Goal: Task Accomplishment & Management: Complete application form

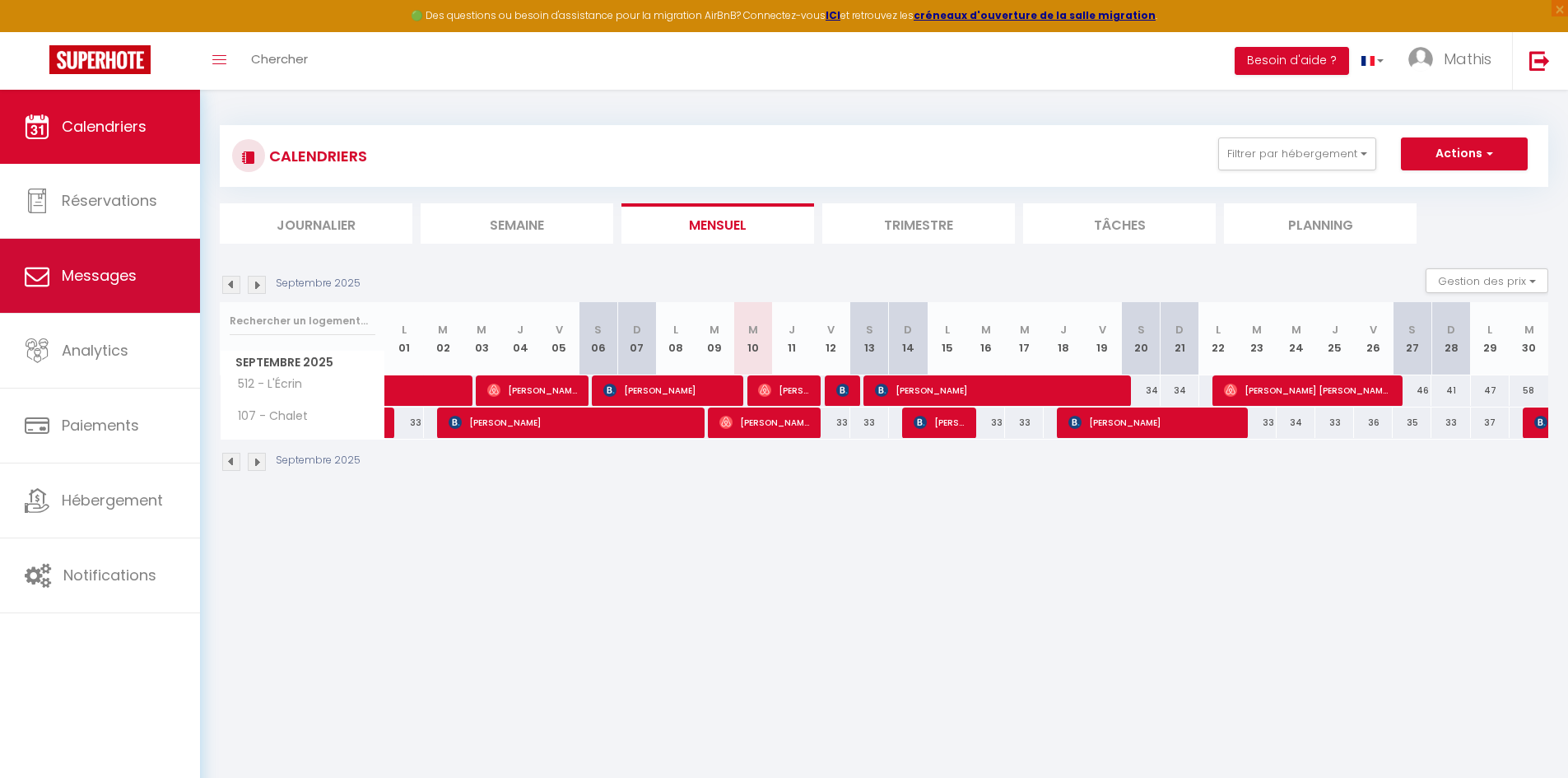
click at [114, 257] on link "Messages" at bounding box center [100, 275] width 200 height 74
select select "message"
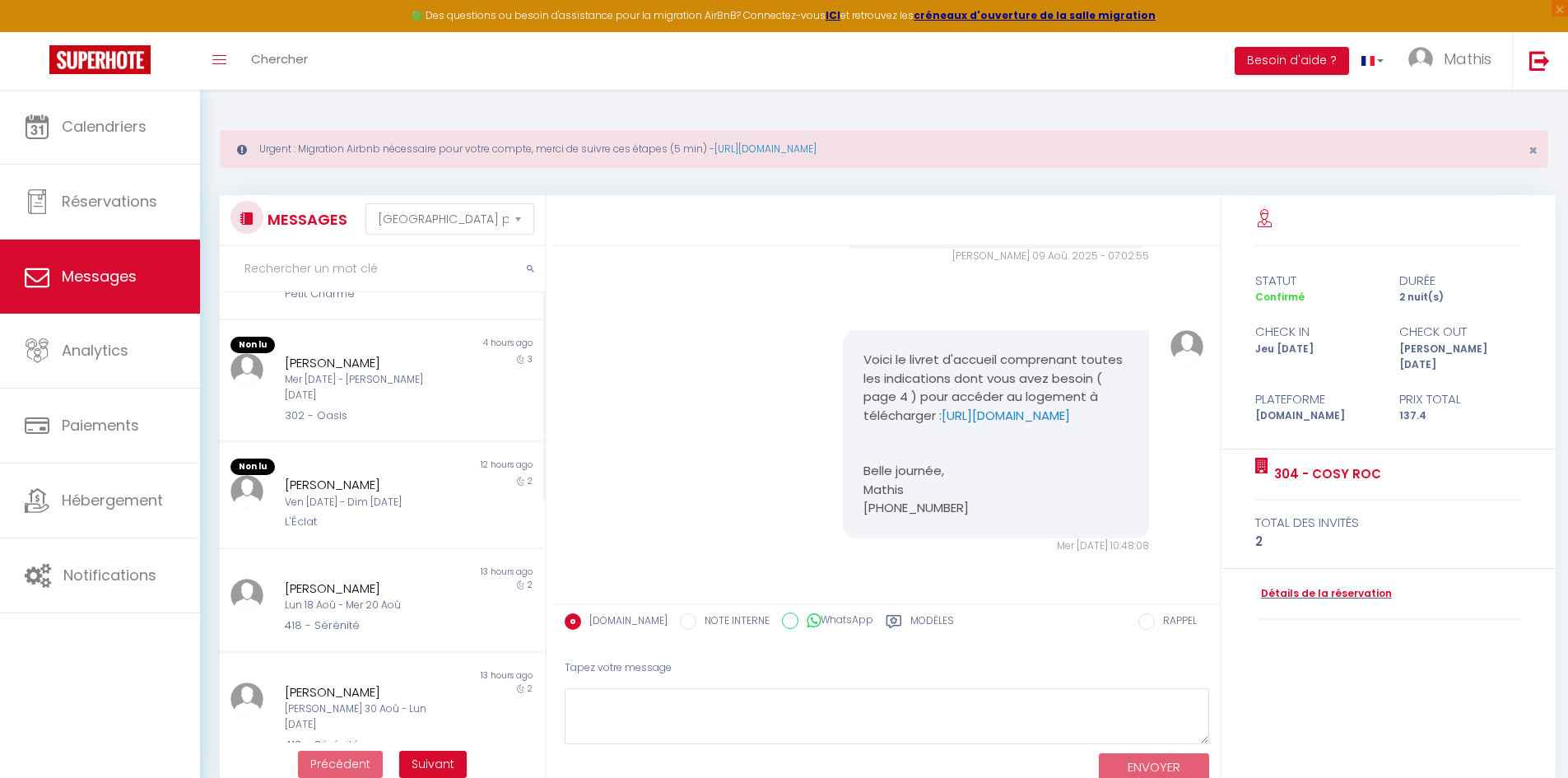
scroll to position [330, 0]
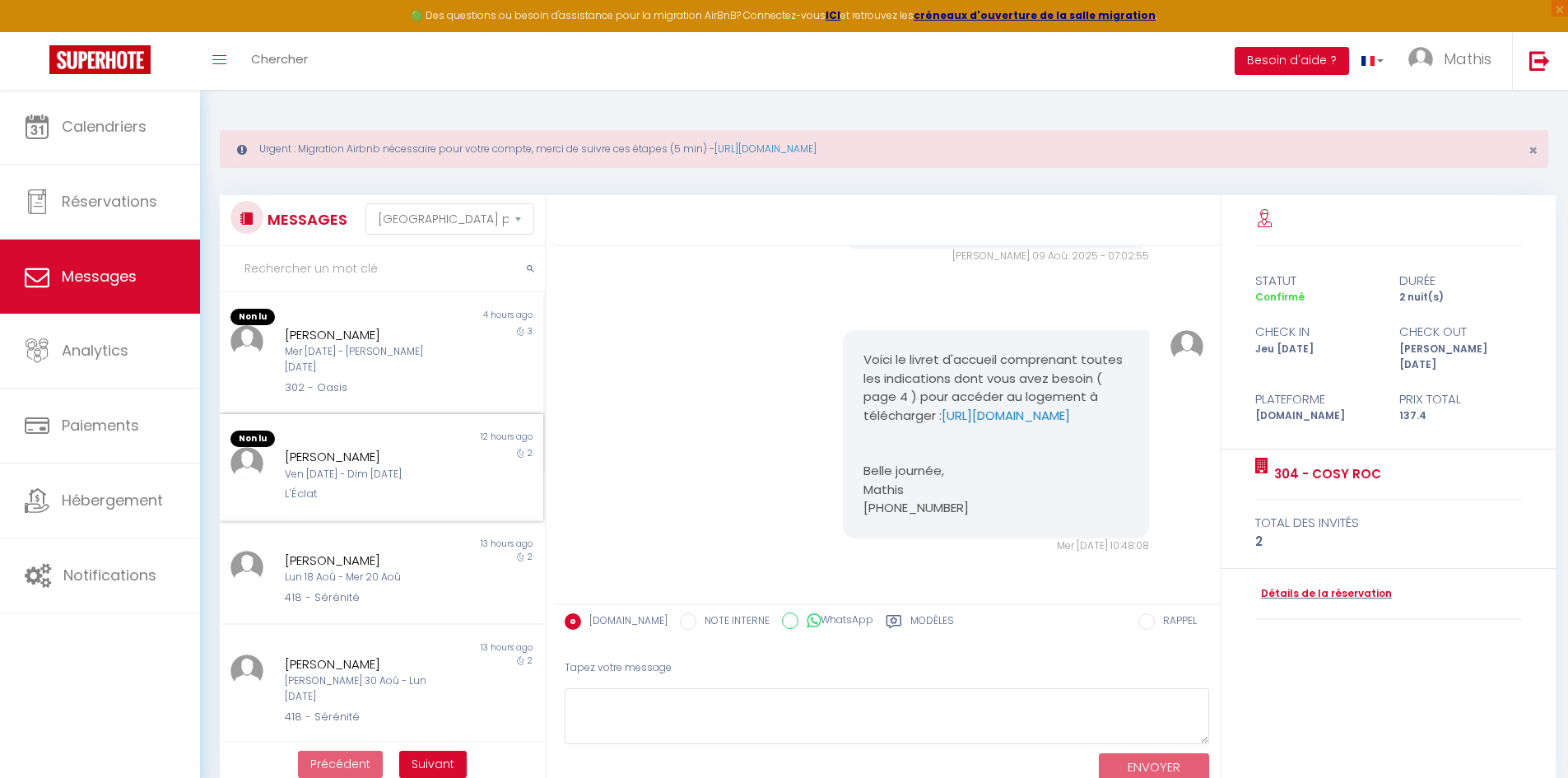
click at [436, 447] on div "[PERSON_NAME]" at bounding box center [368, 456] width 167 height 19
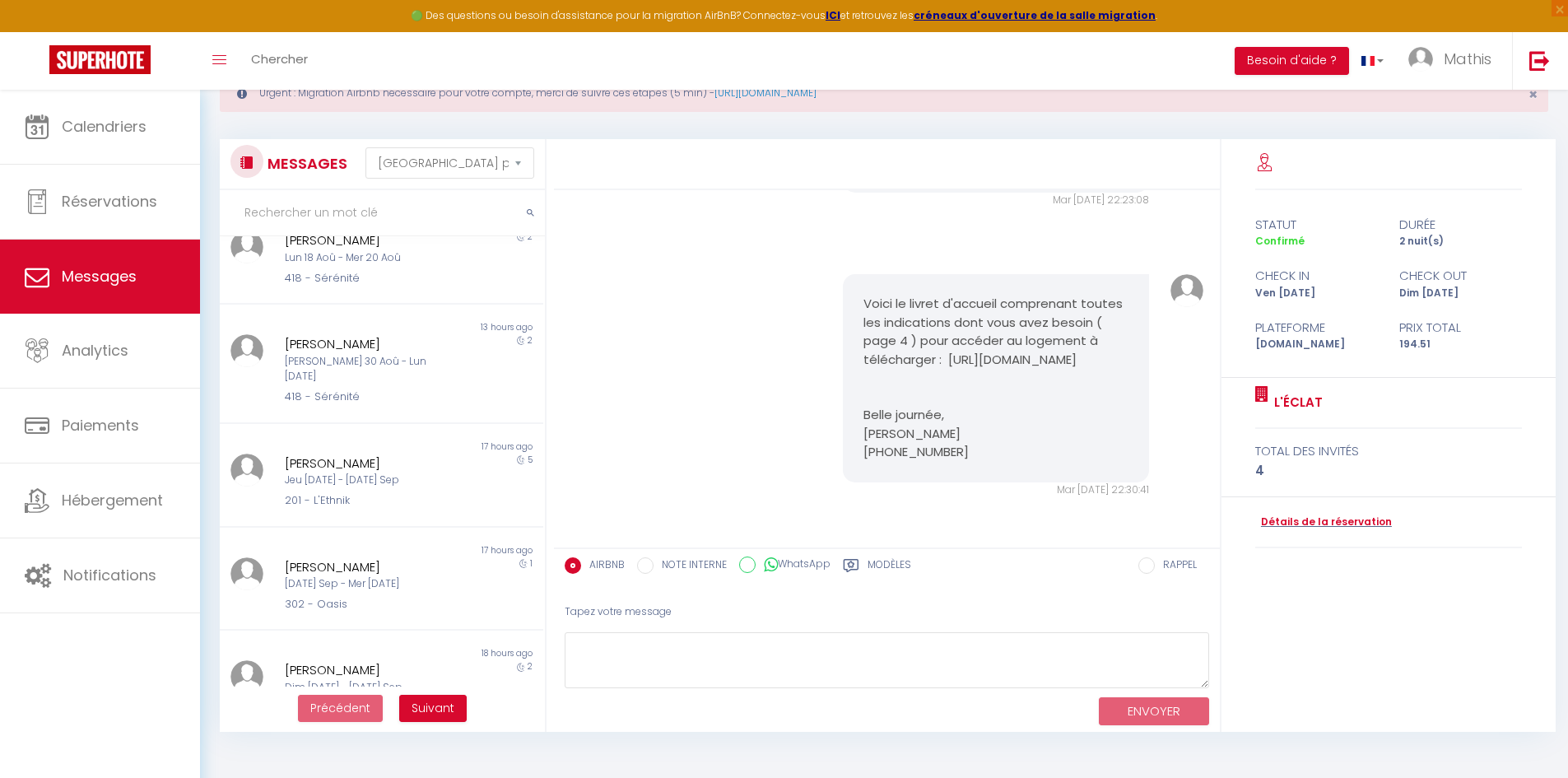
scroll to position [82, 0]
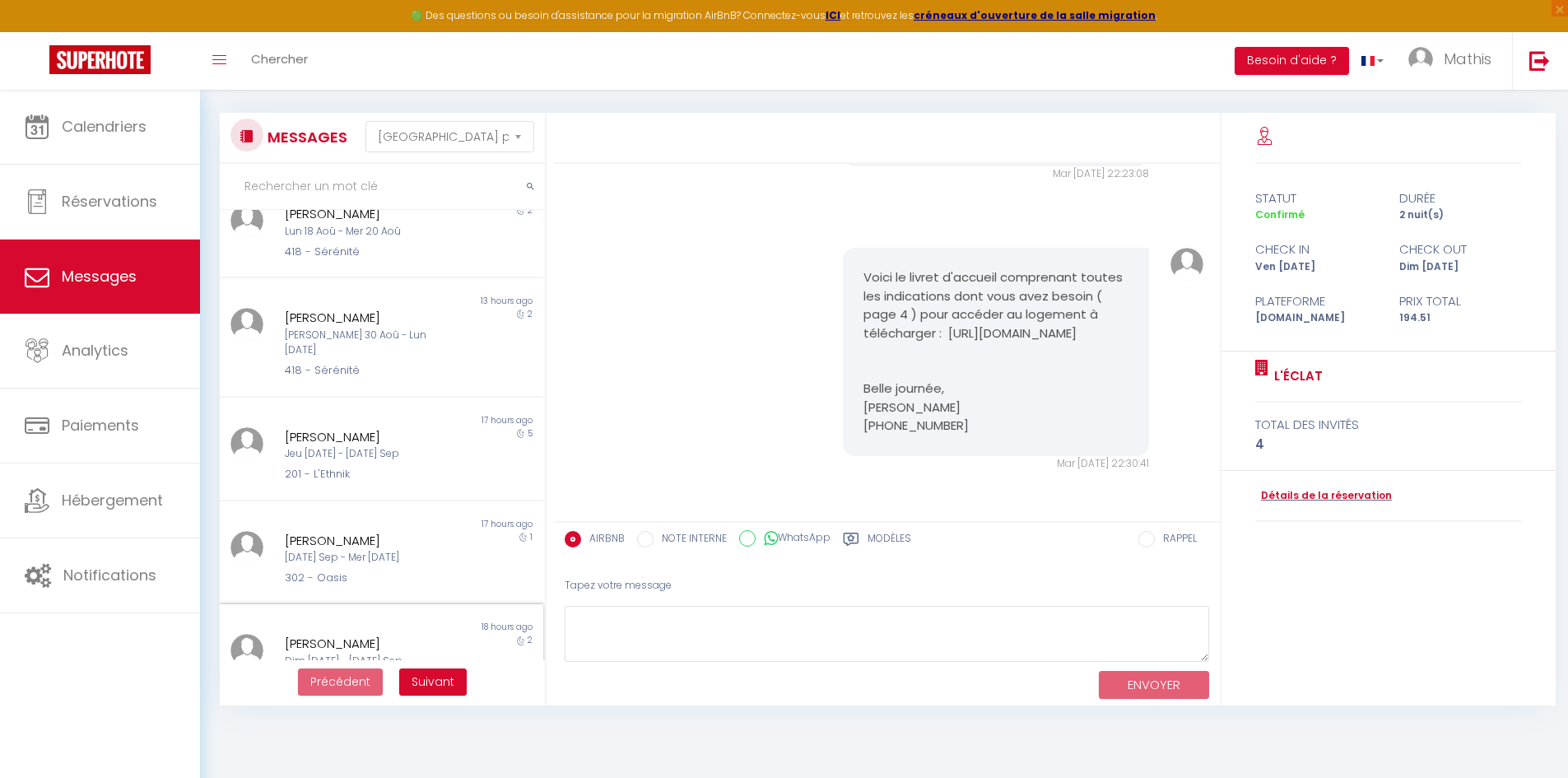
drag, startPoint x: 408, startPoint y: 366, endPoint x: 398, endPoint y: 591, distance: 225.2
drag, startPoint x: 398, startPoint y: 591, endPoint x: 430, endPoint y: 677, distance: 91.8
click at [430, 677] on span "Suivant" at bounding box center [433, 681] width 43 height 16
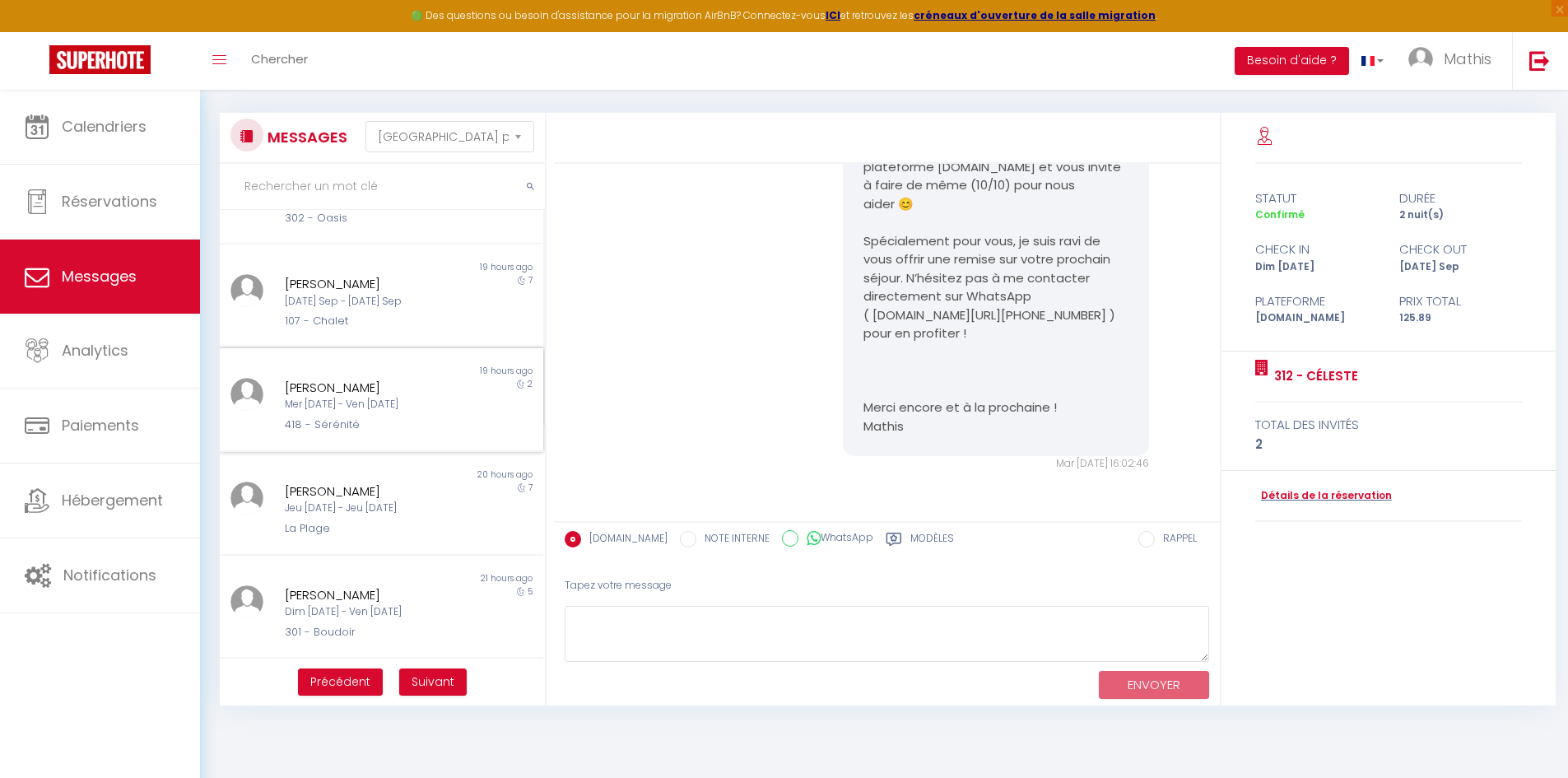
scroll to position [330, 0]
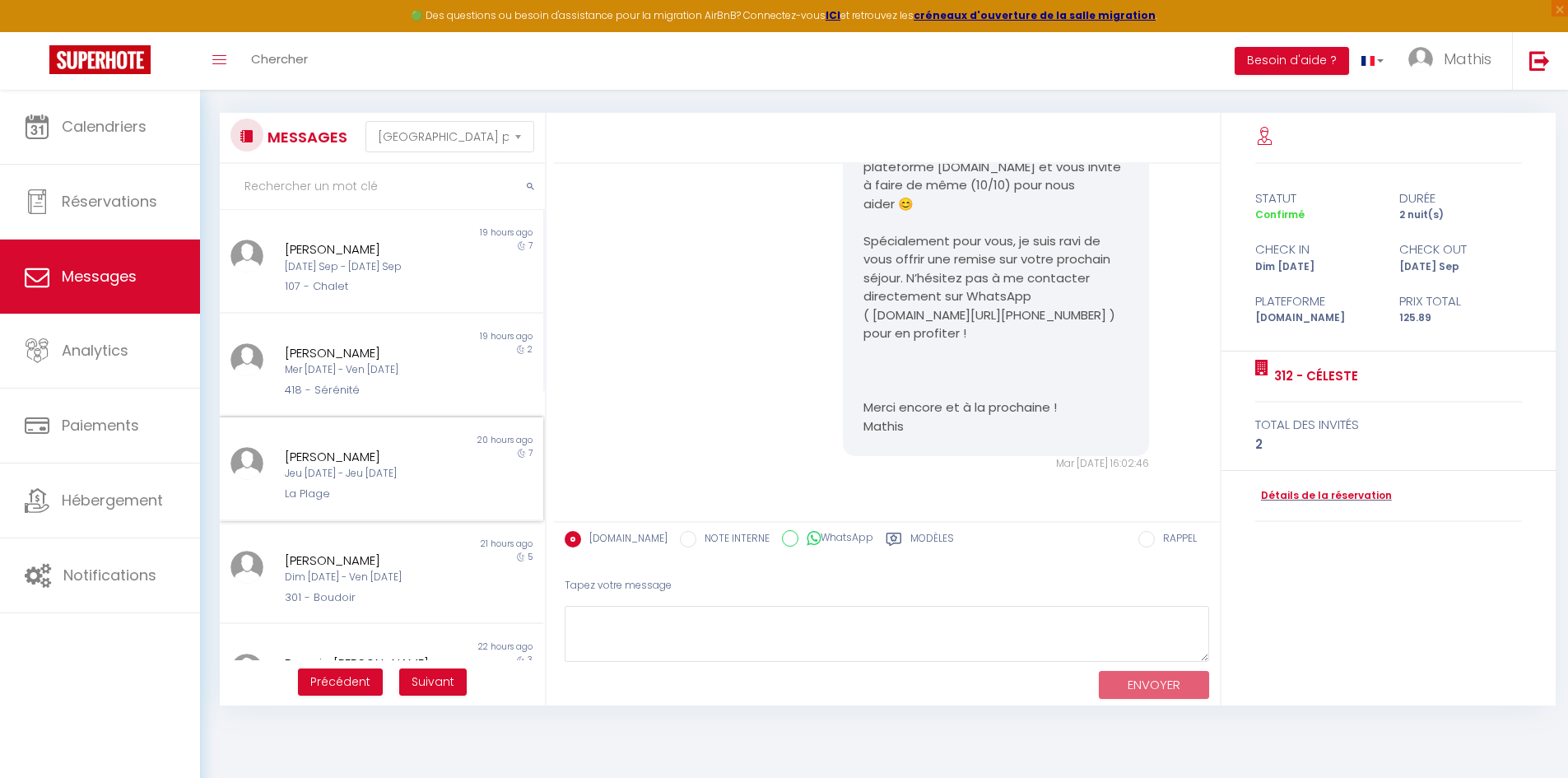
click at [449, 463] on div "[PERSON_NAME] Jeu [DATE] - Jeu [DATE] La Plage" at bounding box center [367, 475] width 189 height 56
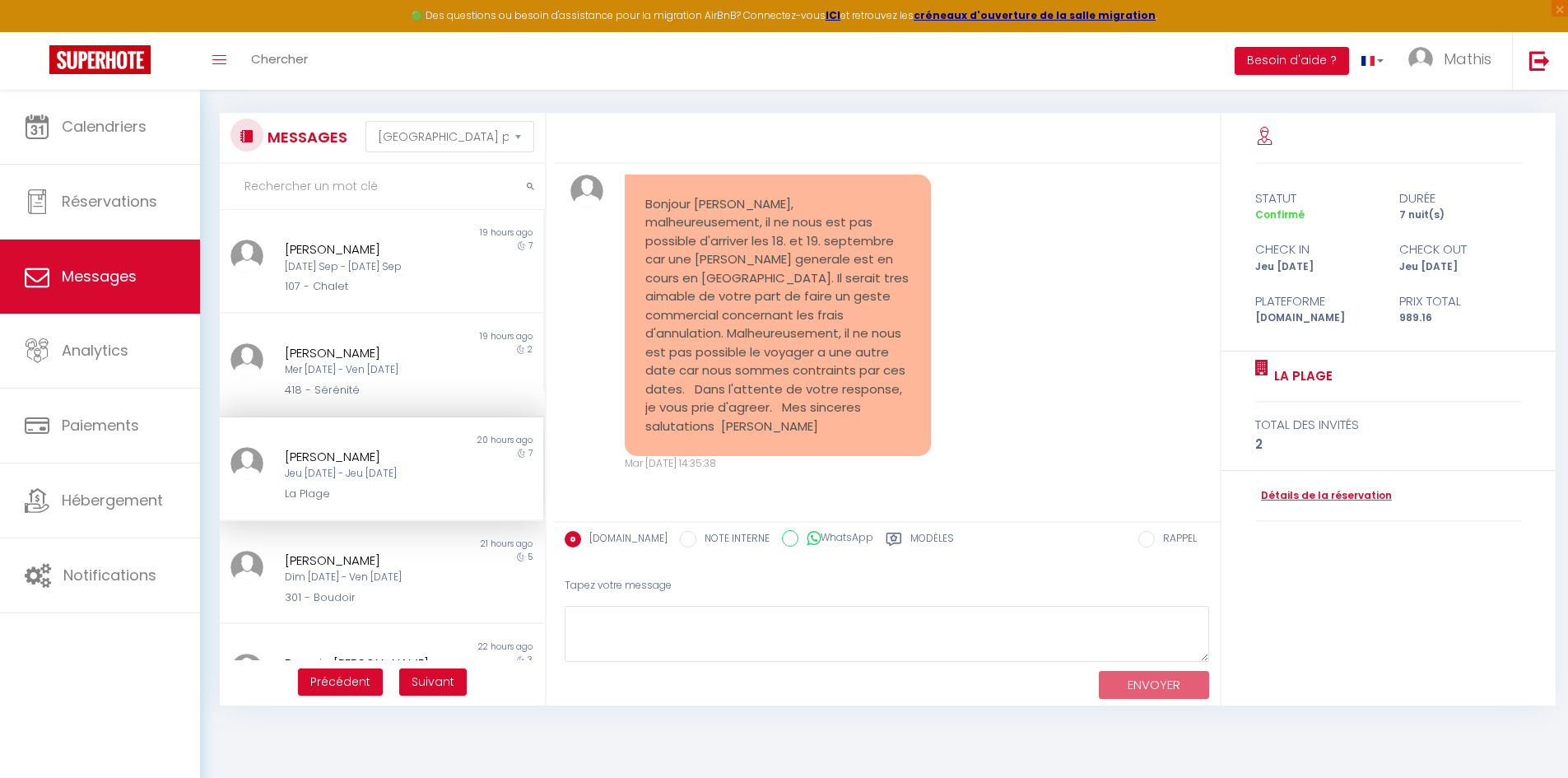
scroll to position [384, 0]
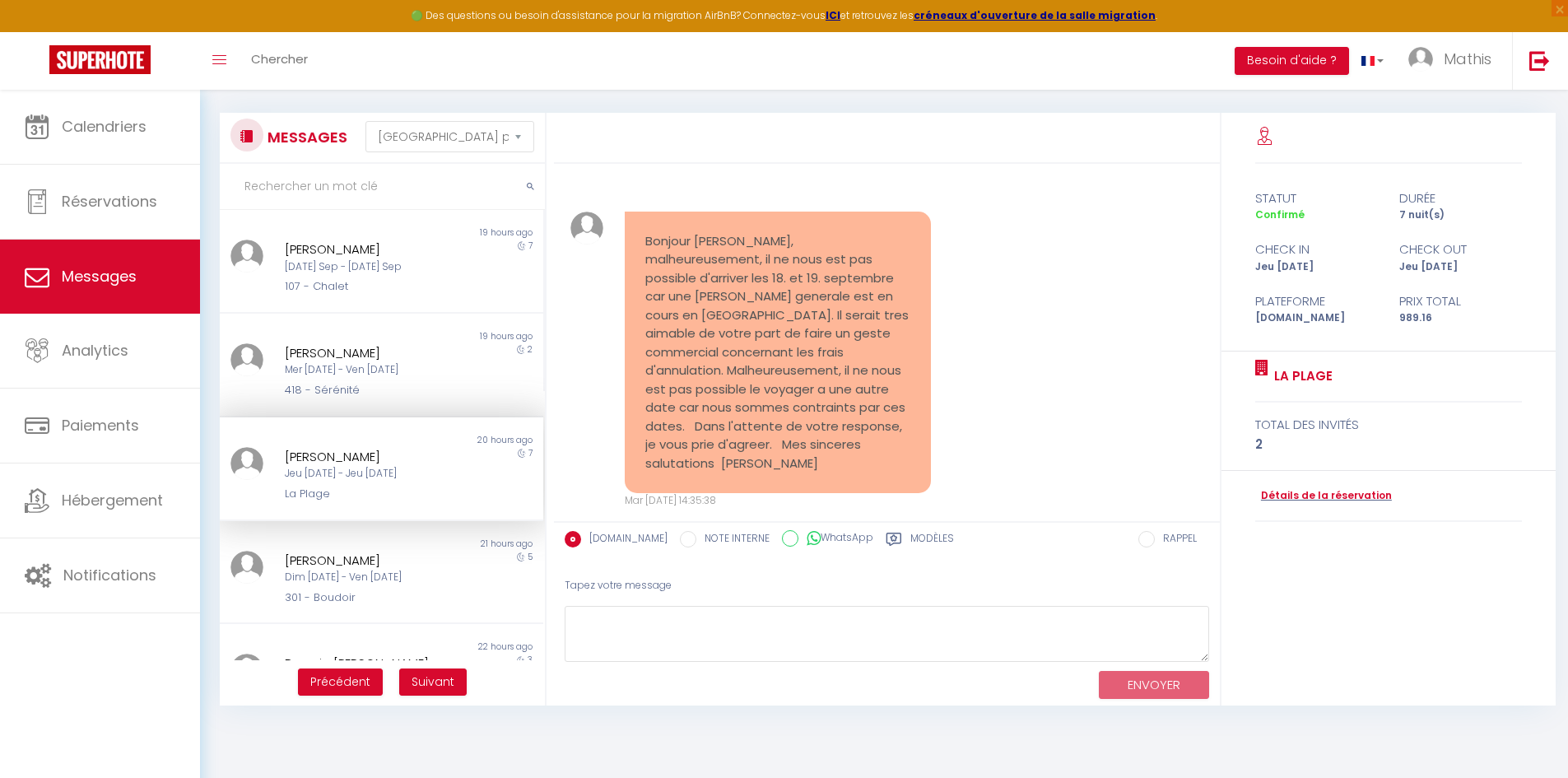
drag, startPoint x: 894, startPoint y: 247, endPoint x: 883, endPoint y: 310, distance: 64.0
drag, startPoint x: 883, startPoint y: 310, endPoint x: 935, endPoint y: 236, distance: 90.4
click at [935, 236] on div "Bonjour [PERSON_NAME], malheureusement, il ne nous est pas possible d'arriver l…" at bounding box center [777, 360] width 328 height 297
click at [1348, 493] on link "Détails de la réservation" at bounding box center [1323, 496] width 136 height 15
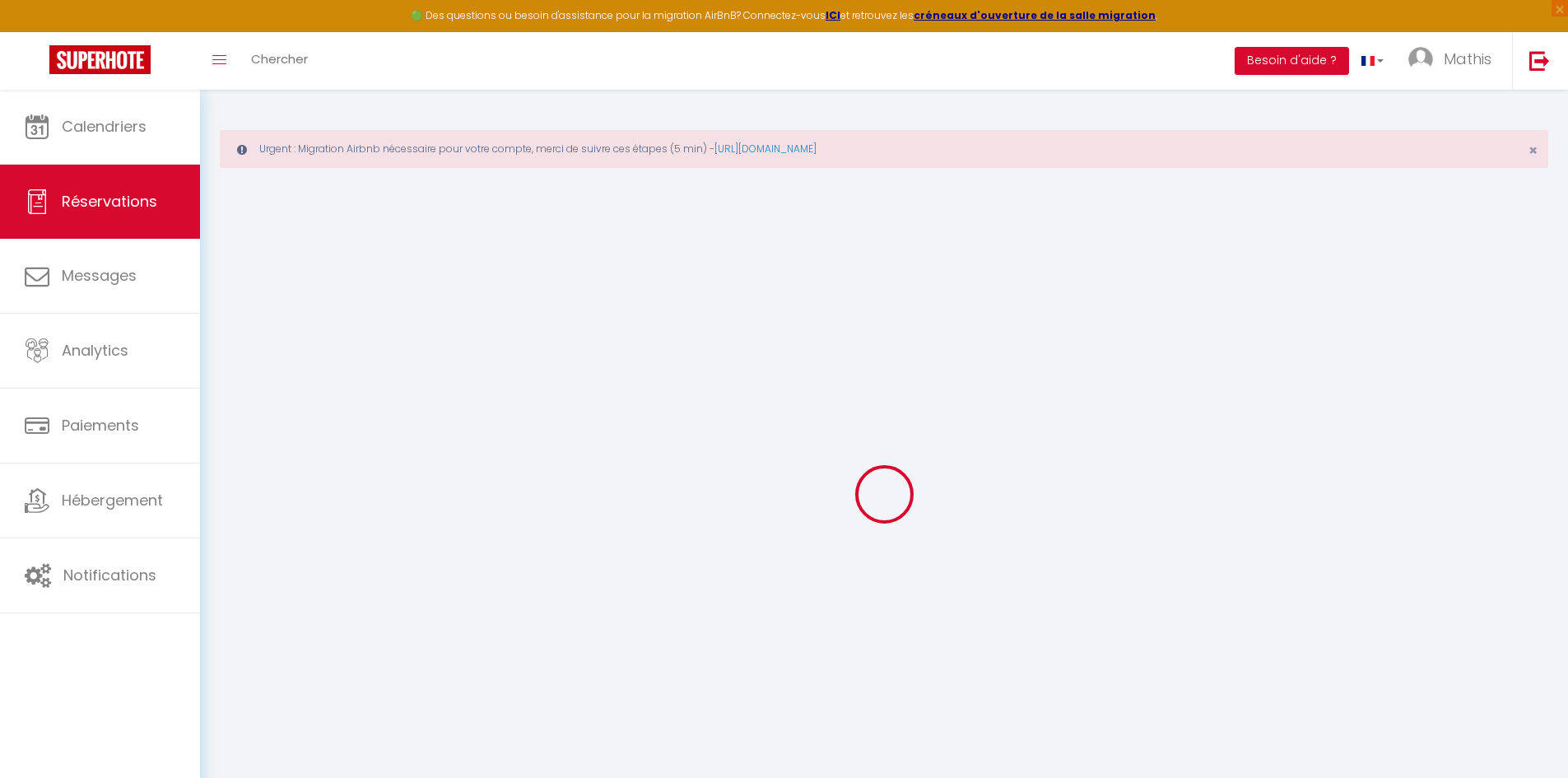
type input "[PERSON_NAME]"
type input "[EMAIL_ADDRESS][DOMAIN_NAME]"
type input "[PHONE_NUMBER]"
select select "DE"
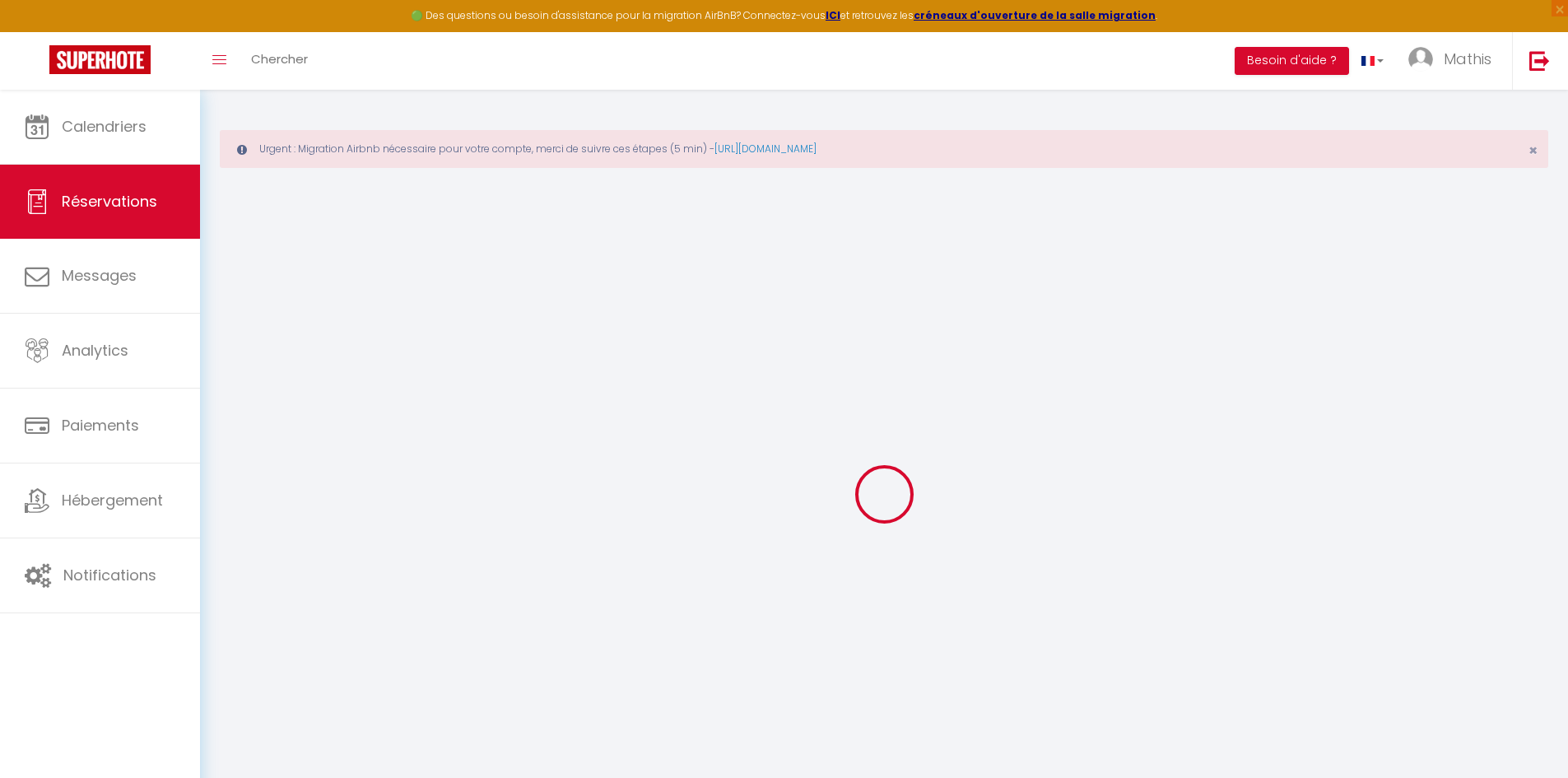
type input "139.95"
type input "13.85"
select select "62222"
select select "1"
select select
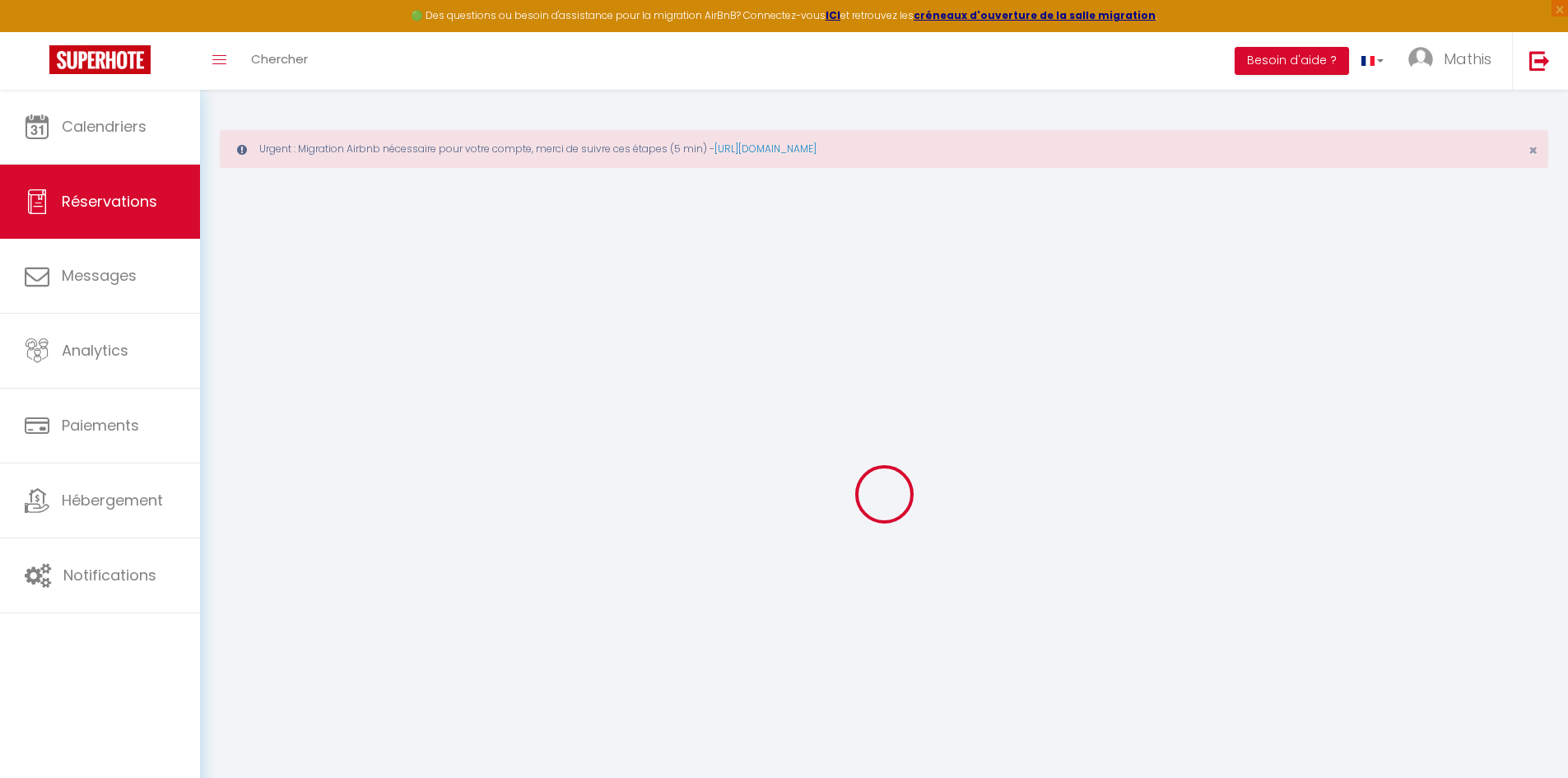
select select
type input "2"
select select "12"
select select
type input "858"
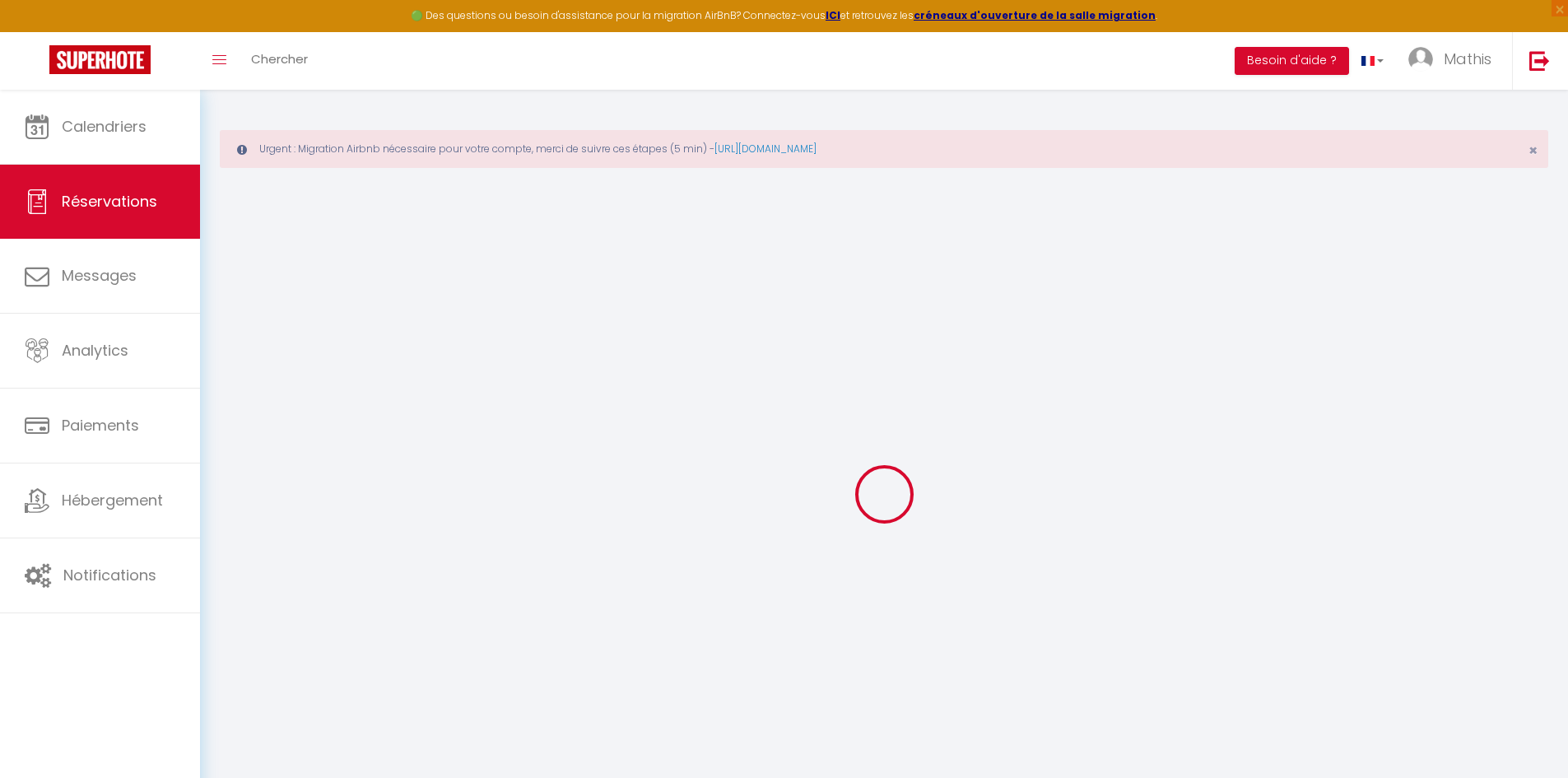
checkbox input "false"
type input "0"
select select "2"
type input "75"
type input "0"
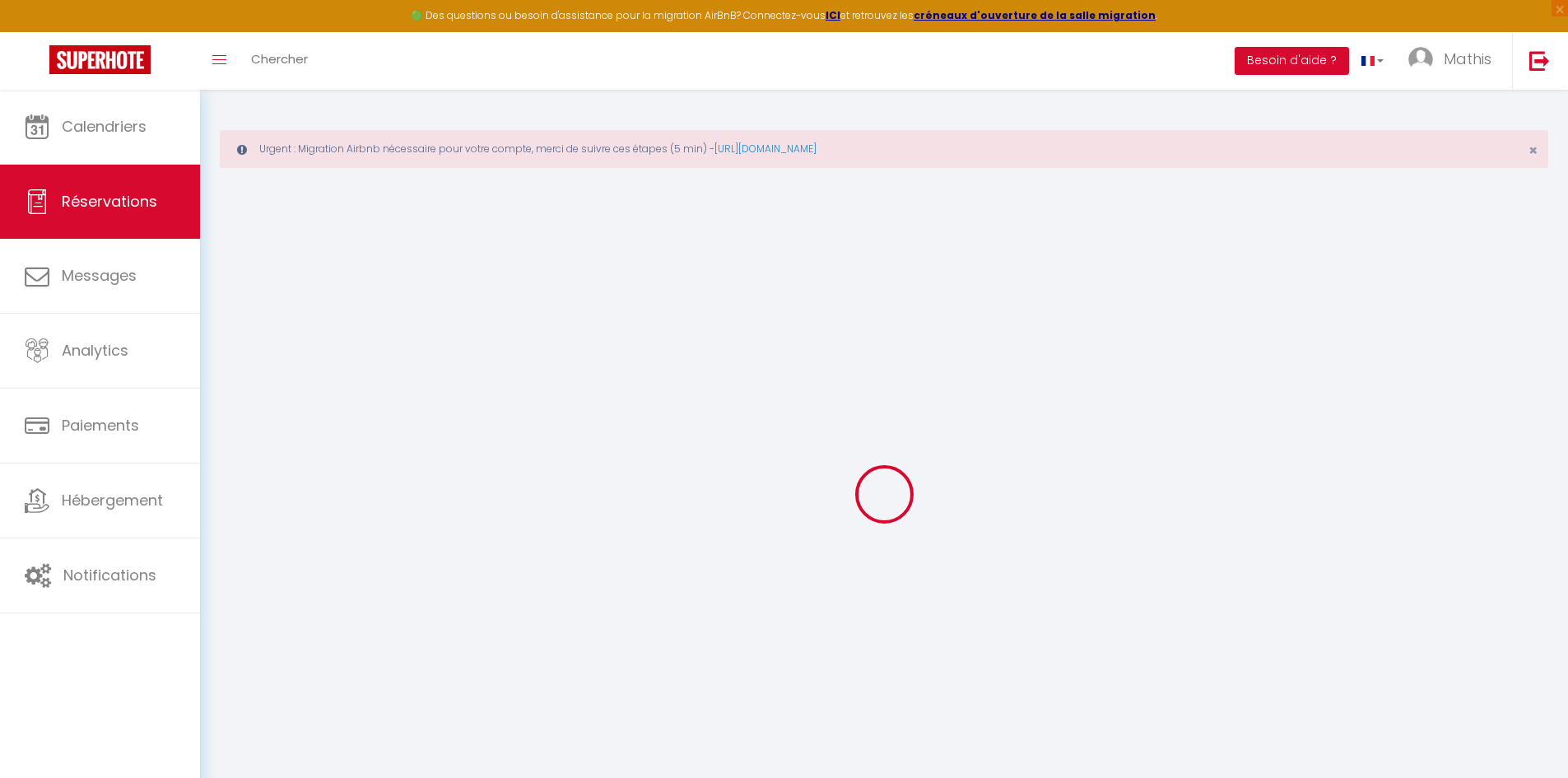
type input "0"
select select
select select "14"
checkbox input "false"
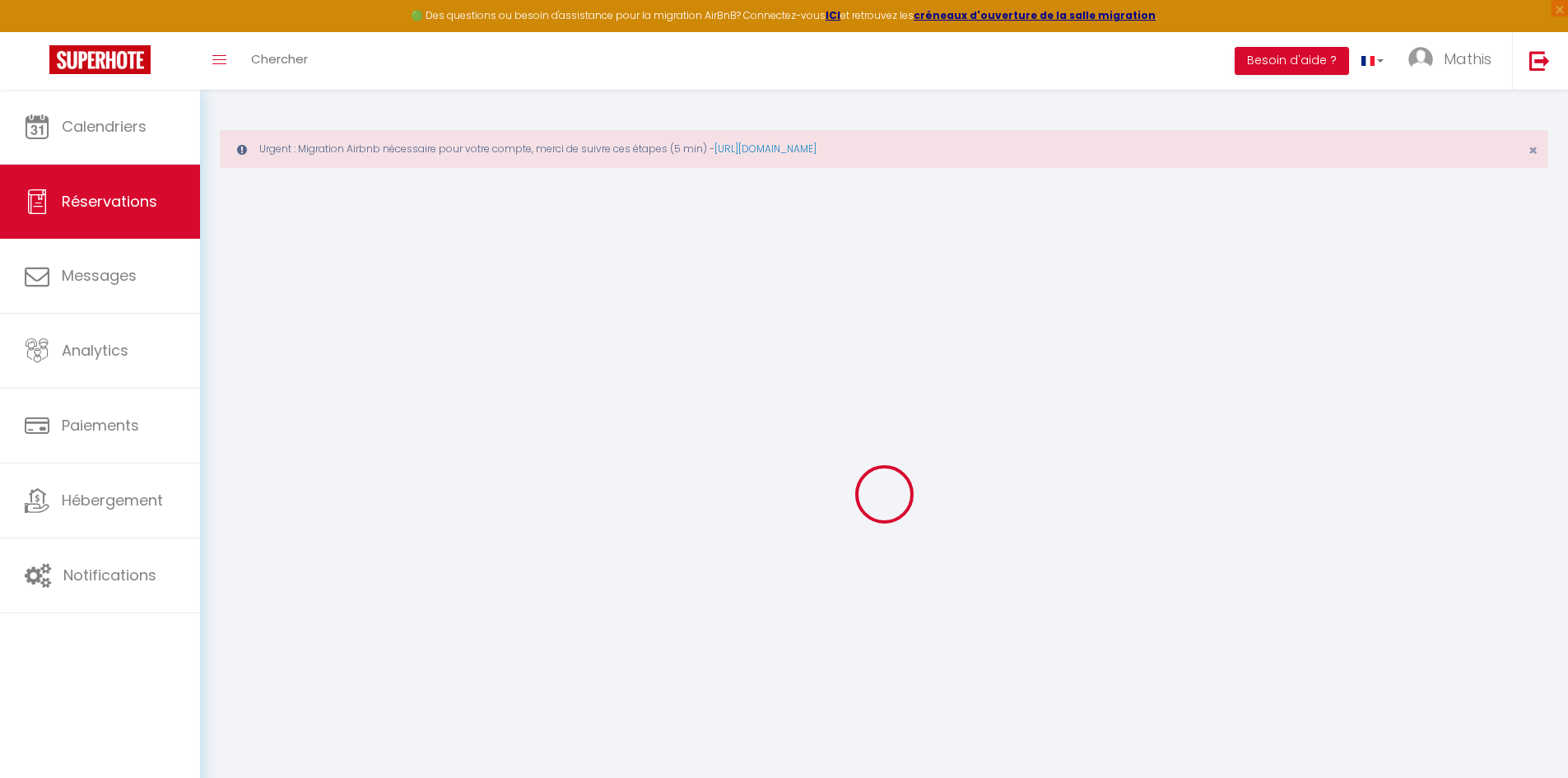
select select
checkbox input "false"
select select
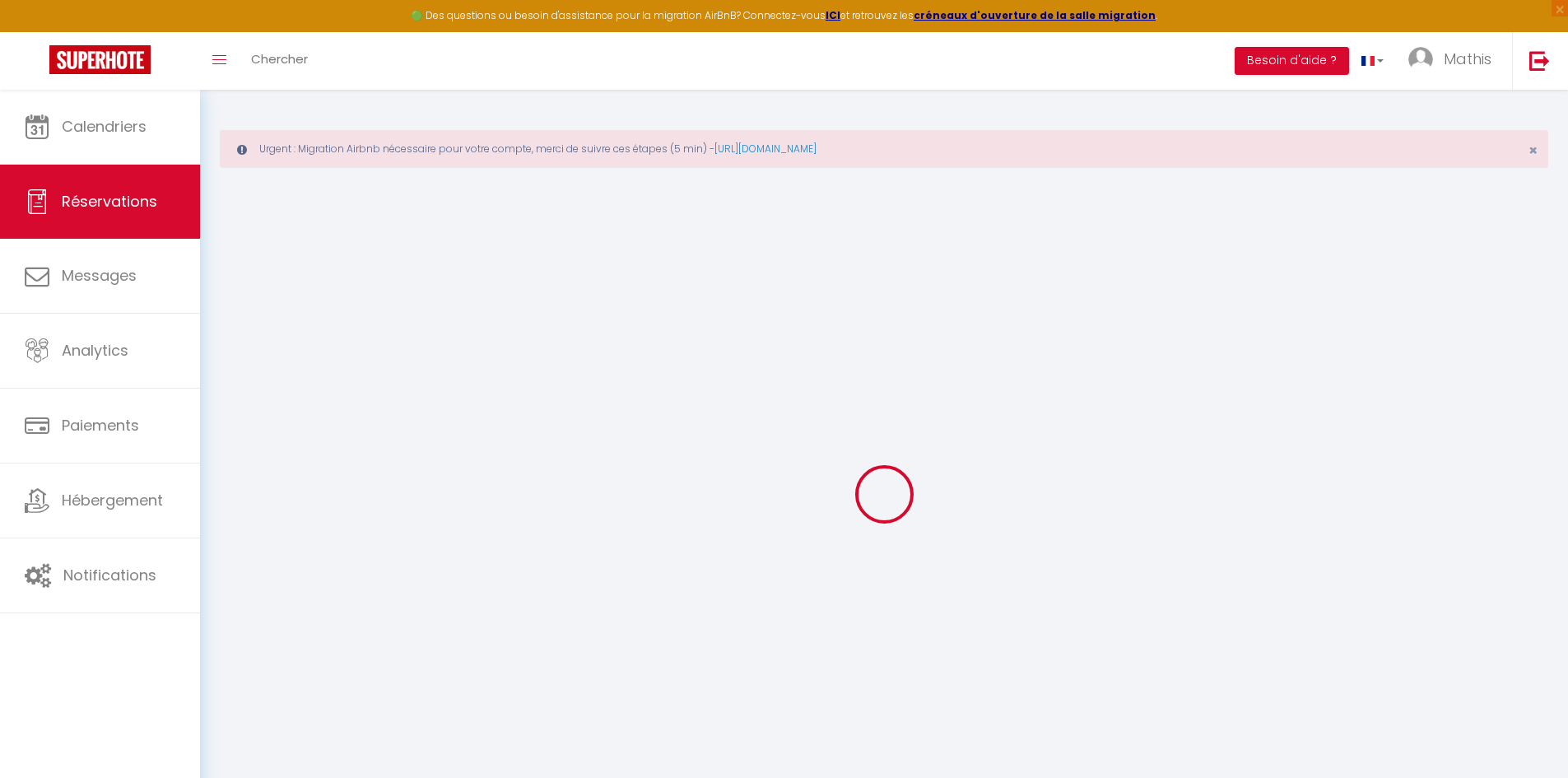
checkbox input "false"
select select
checkbox input "false"
type textarea "** THIS RESERVATION HAS BEEN PRE-PAID ** BOOKING NOTE : Payment charge is EUR 1…"
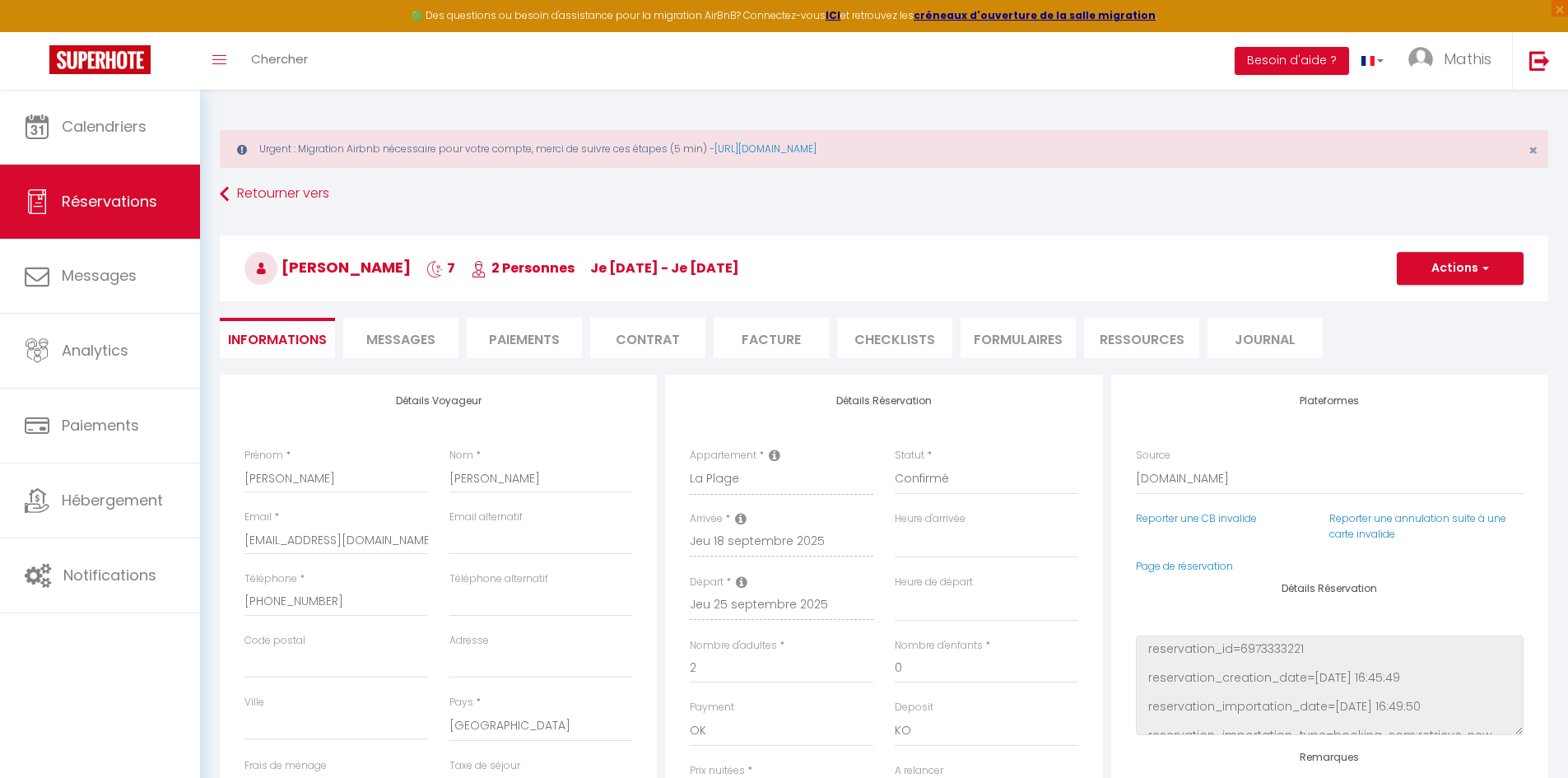
type input "75"
type input "56.16"
select select
checkbox input "false"
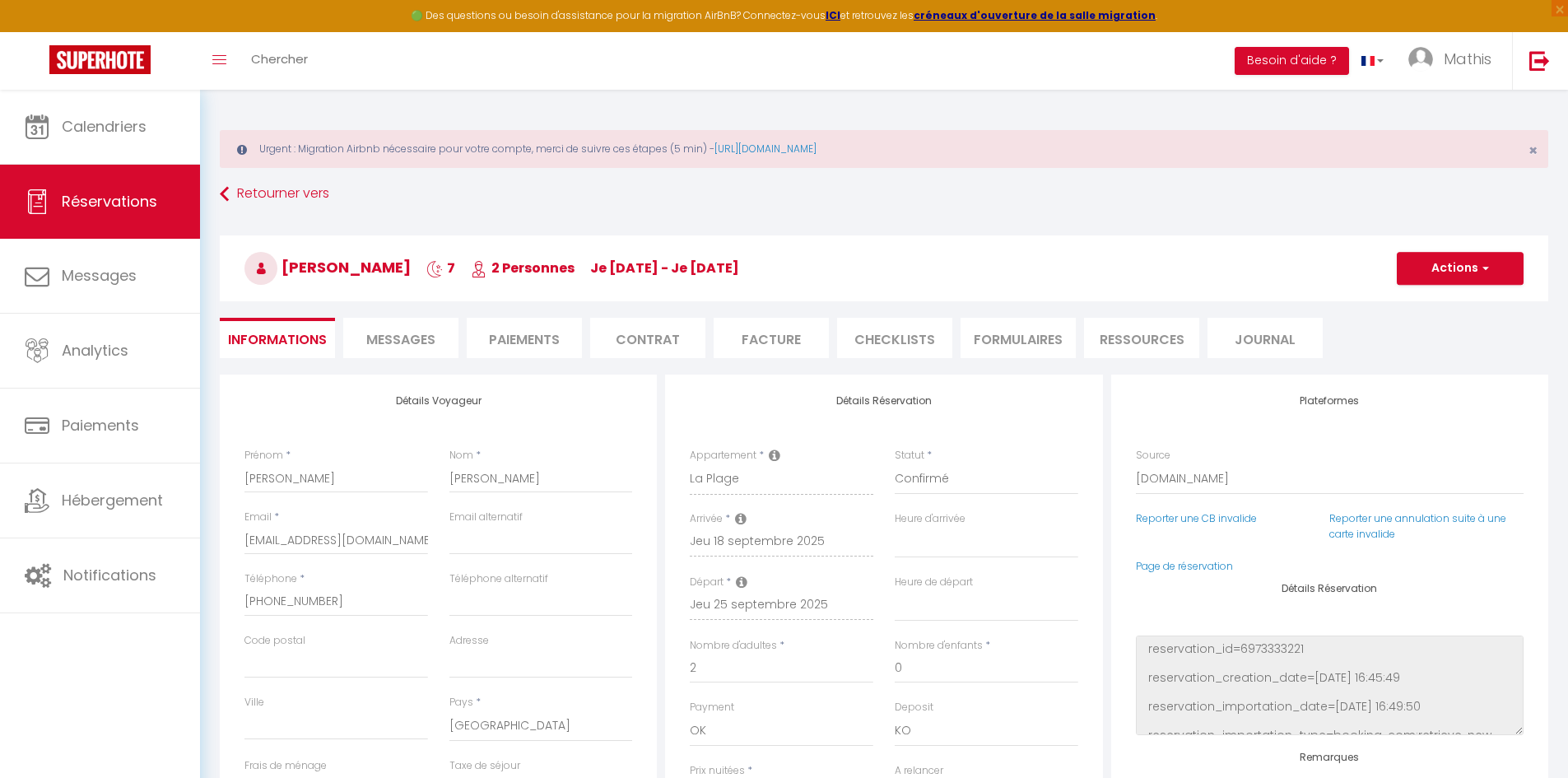
select select
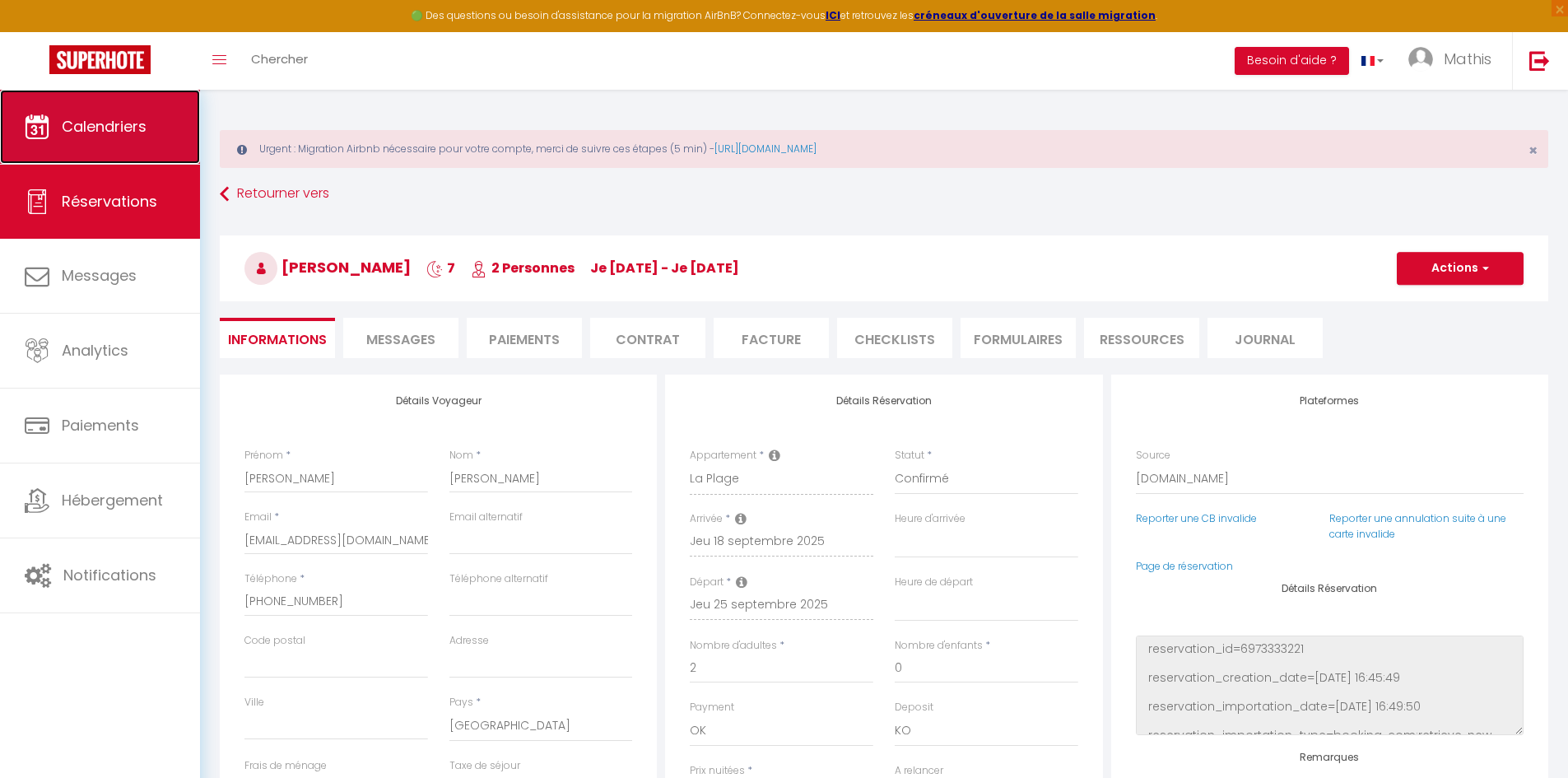
click at [158, 130] on link "Calendriers" at bounding box center [100, 127] width 200 height 74
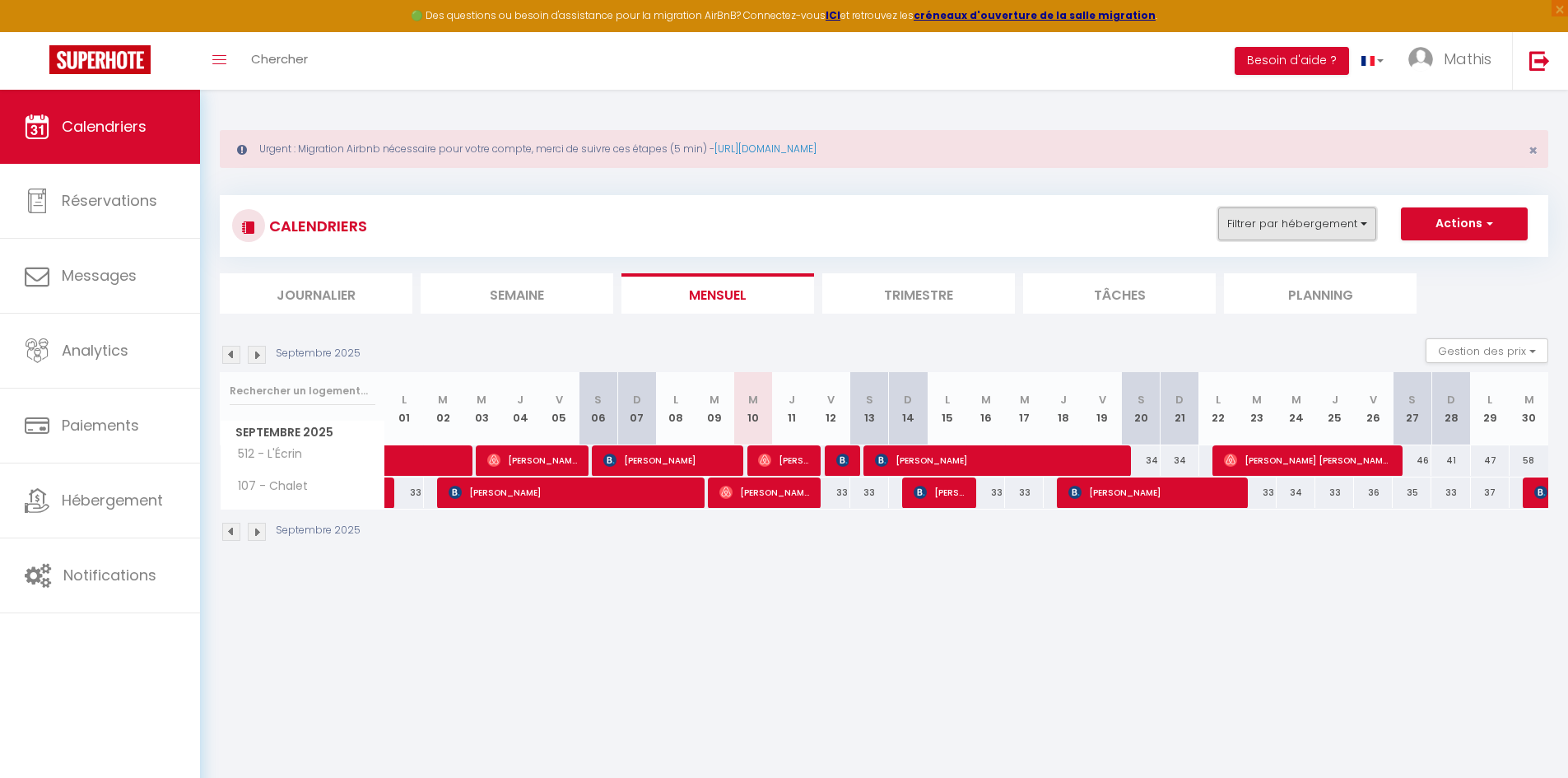
click at [1289, 223] on button "Filtrer par hébergement" at bounding box center [1296, 224] width 158 height 33
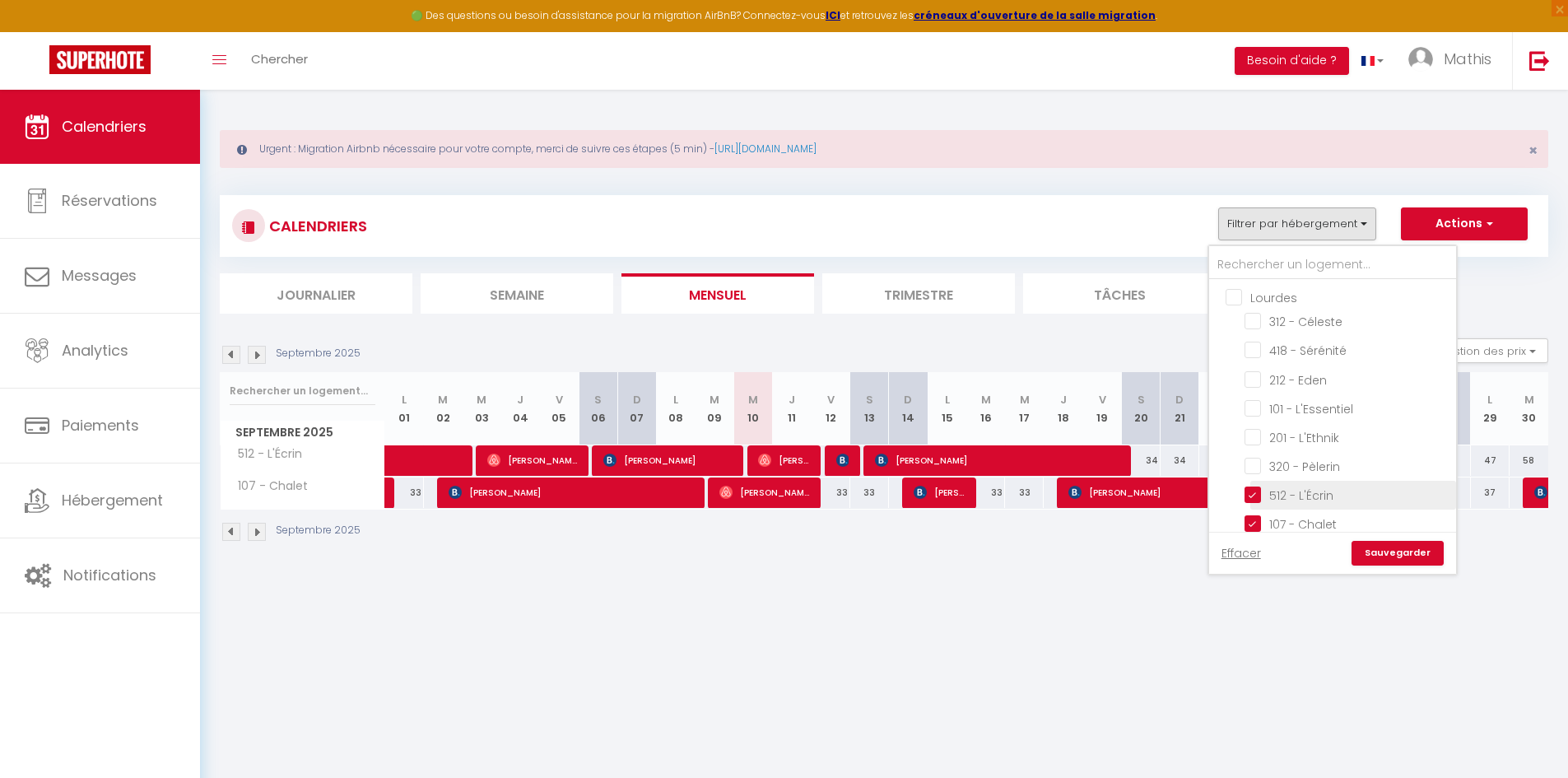
click at [1256, 497] on input "512 - L'Écrin" at bounding box center [1348, 493] width 206 height 16
checkbox input "false"
click at [1255, 517] on input "107 - Chalet" at bounding box center [1348, 522] width 206 height 16
checkbox input "false"
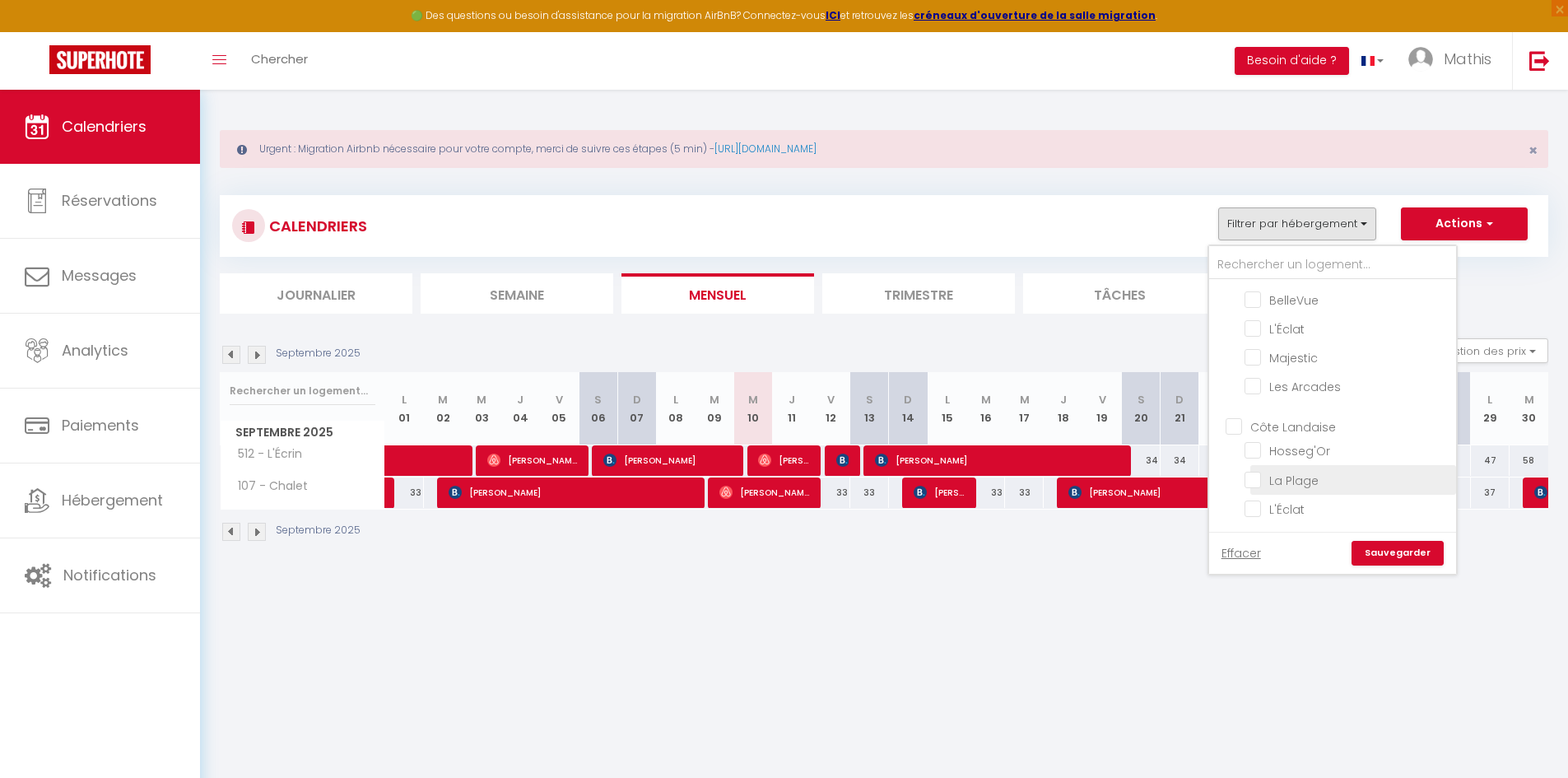
click at [1290, 482] on input "La Plage" at bounding box center [1348, 477] width 206 height 16
checkbox input "true"
checkbox input "false"
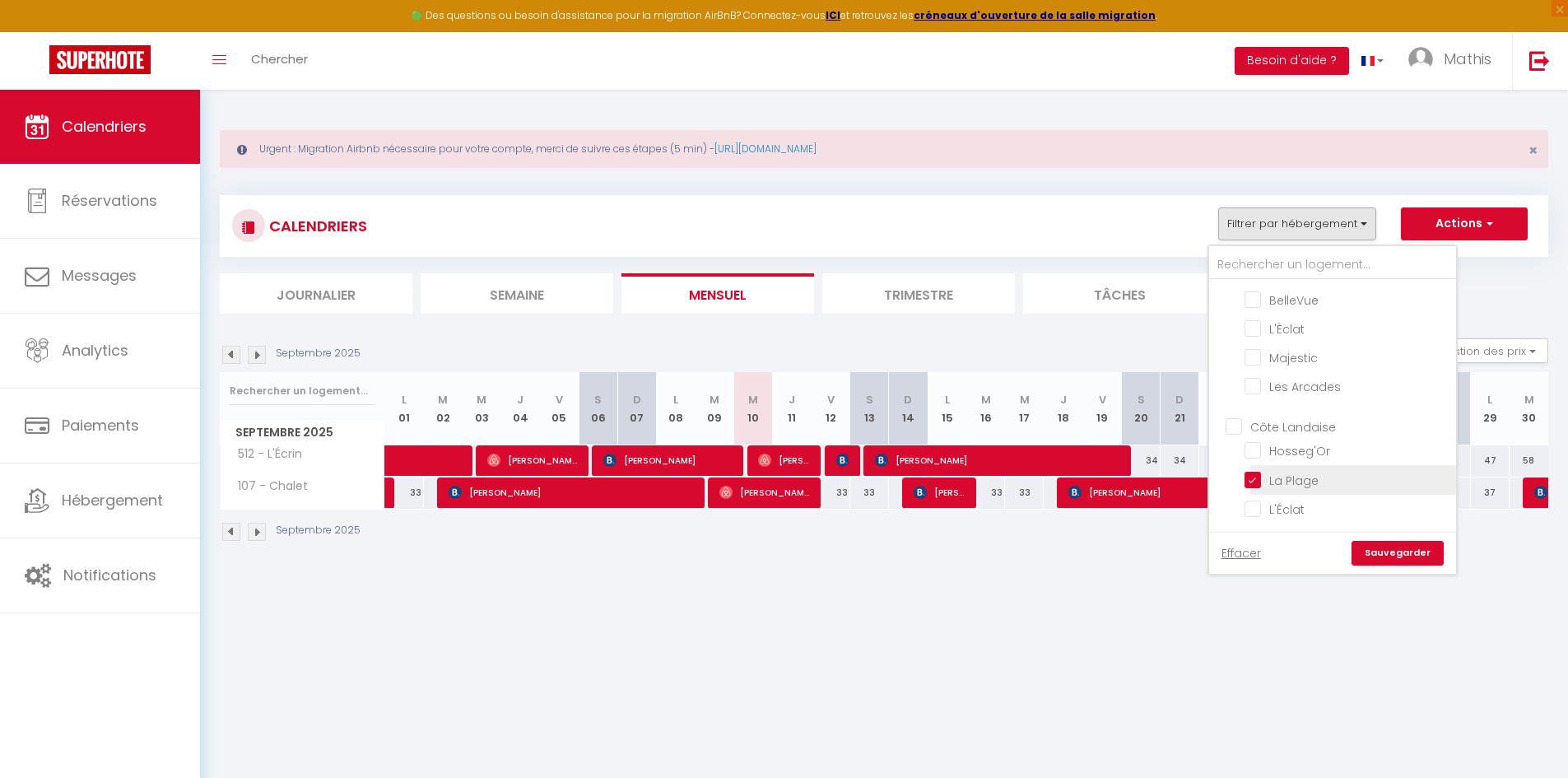
checkbox input "false"
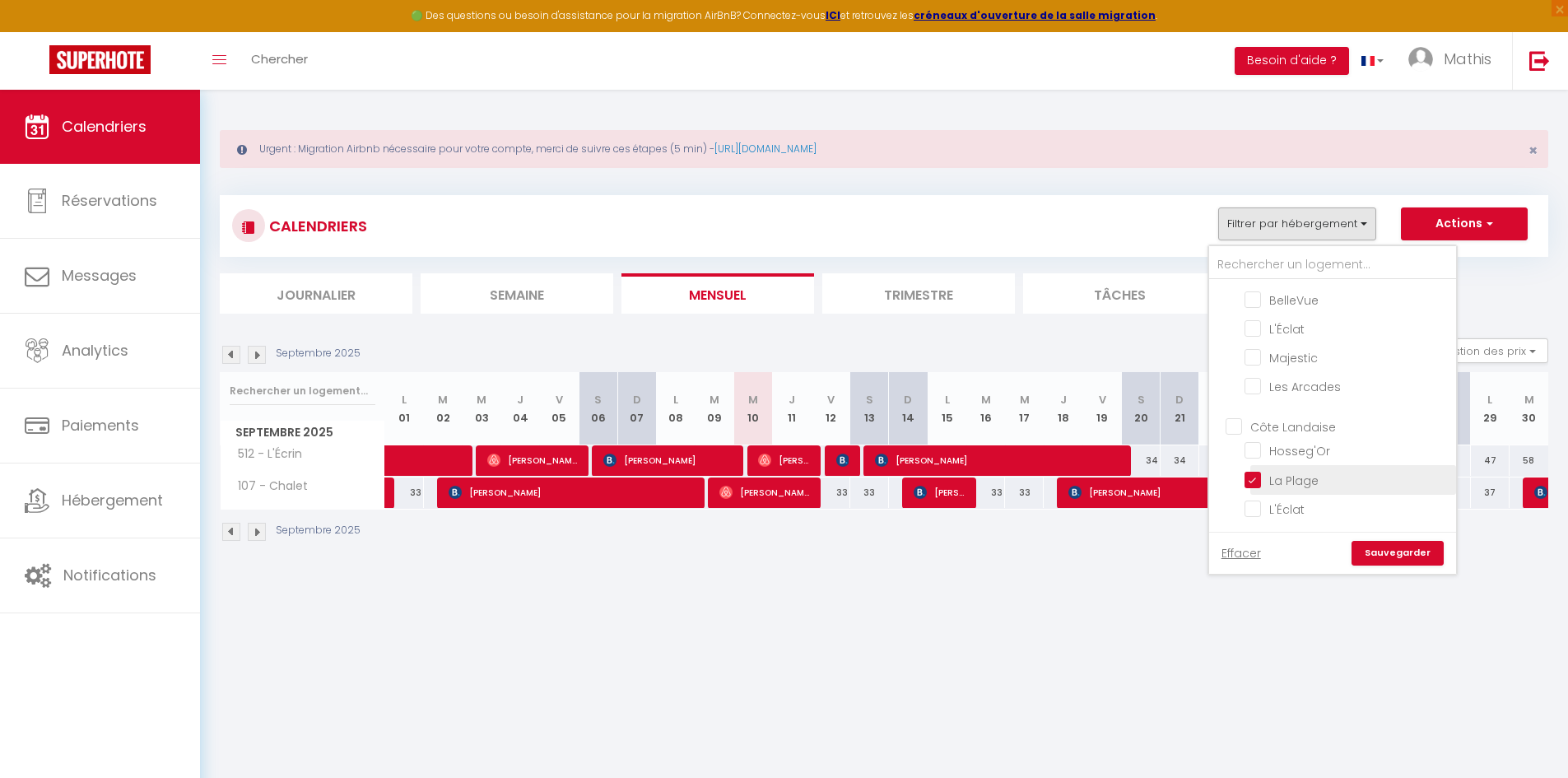
checkbox input "false"
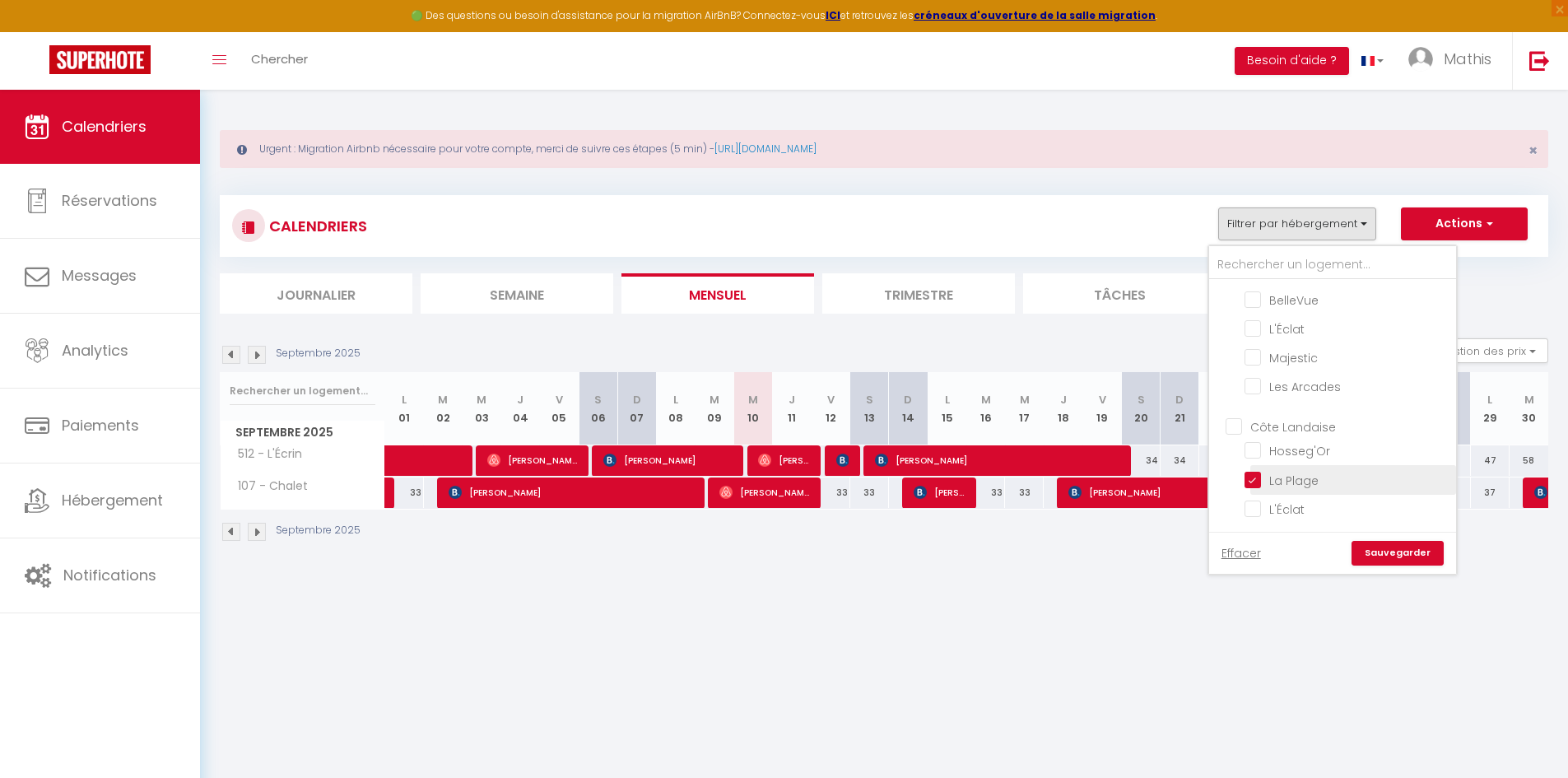
checkbox input "false"
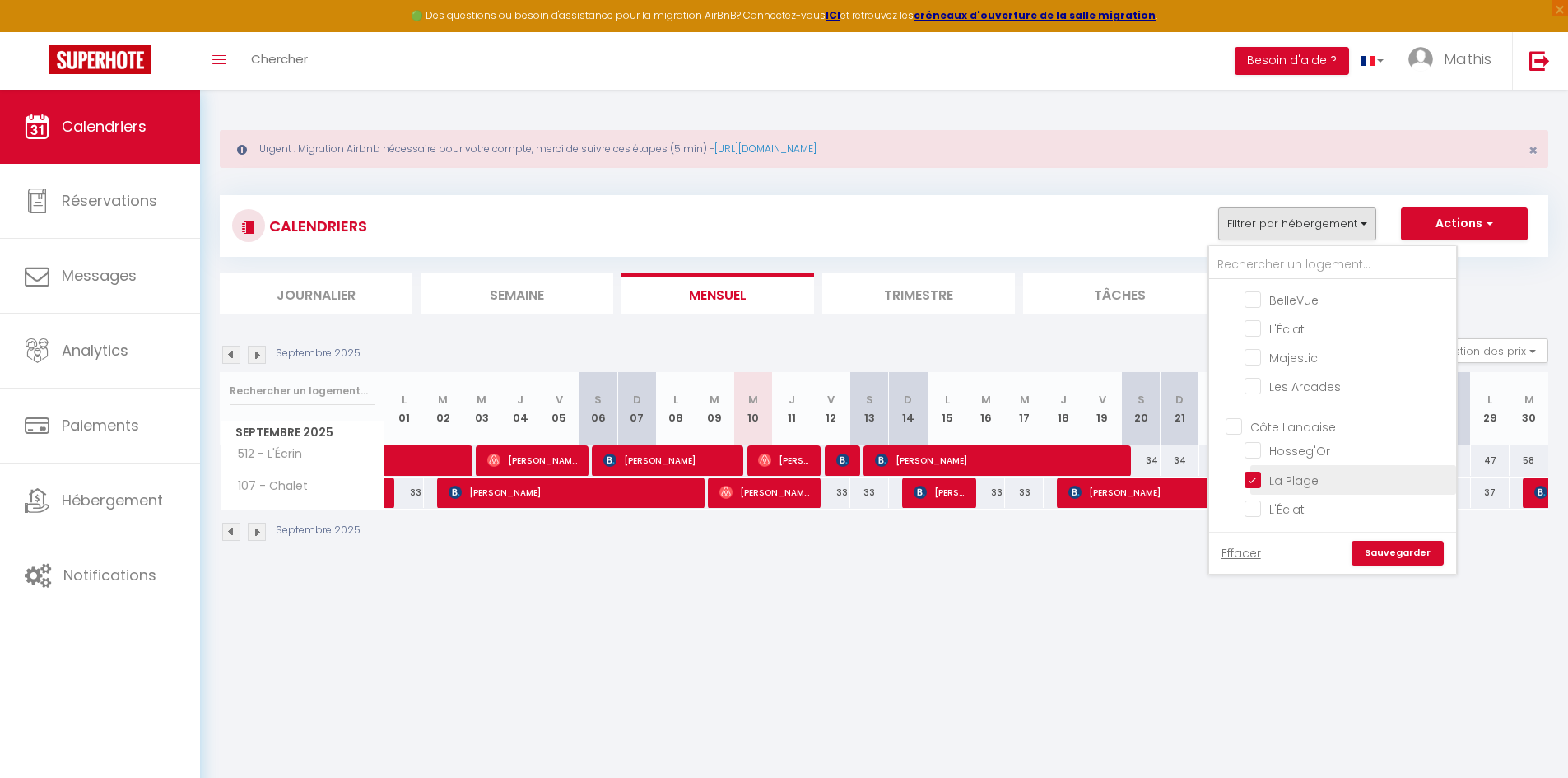
checkbox input "false"
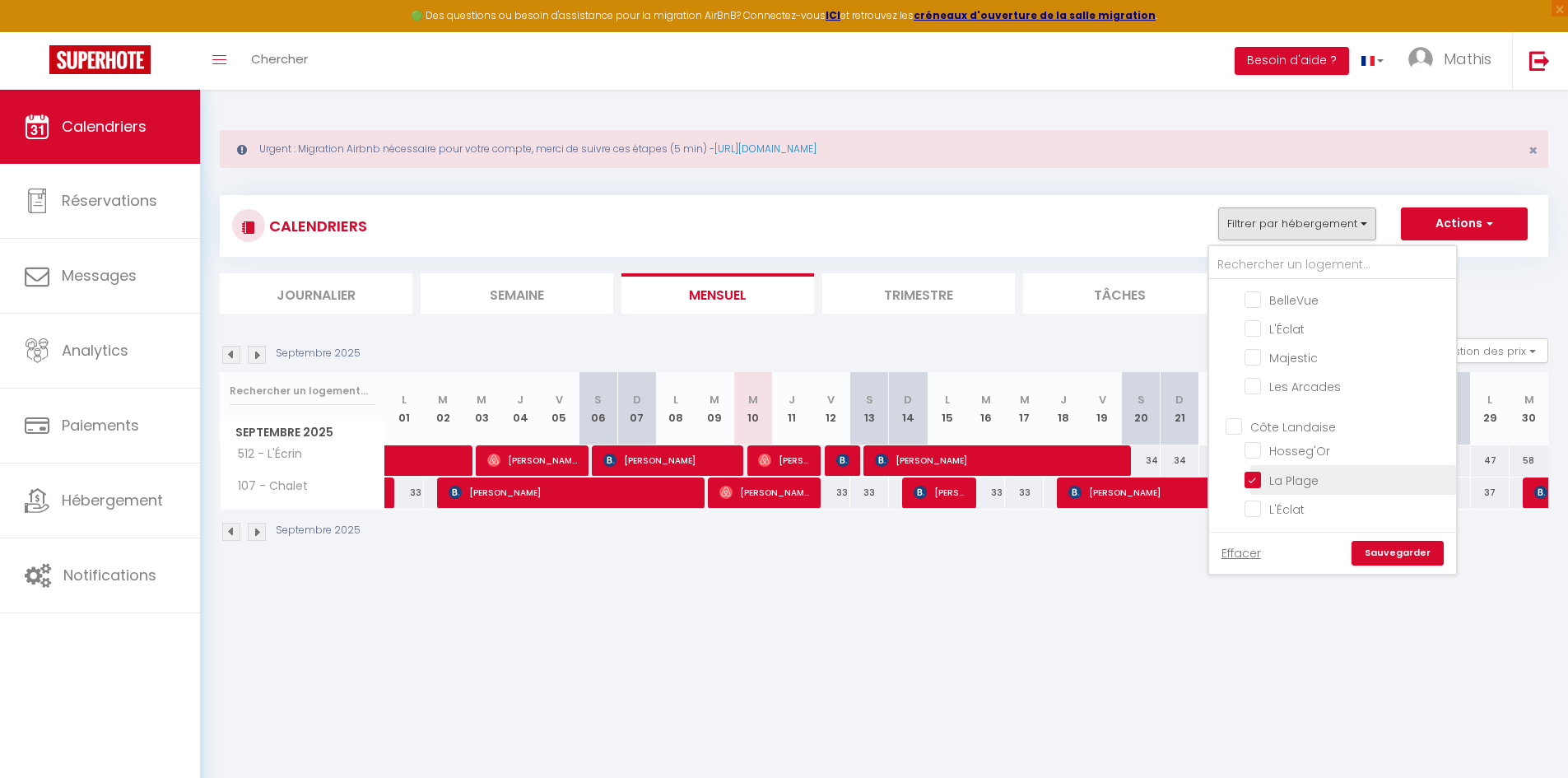
checkbox input "false"
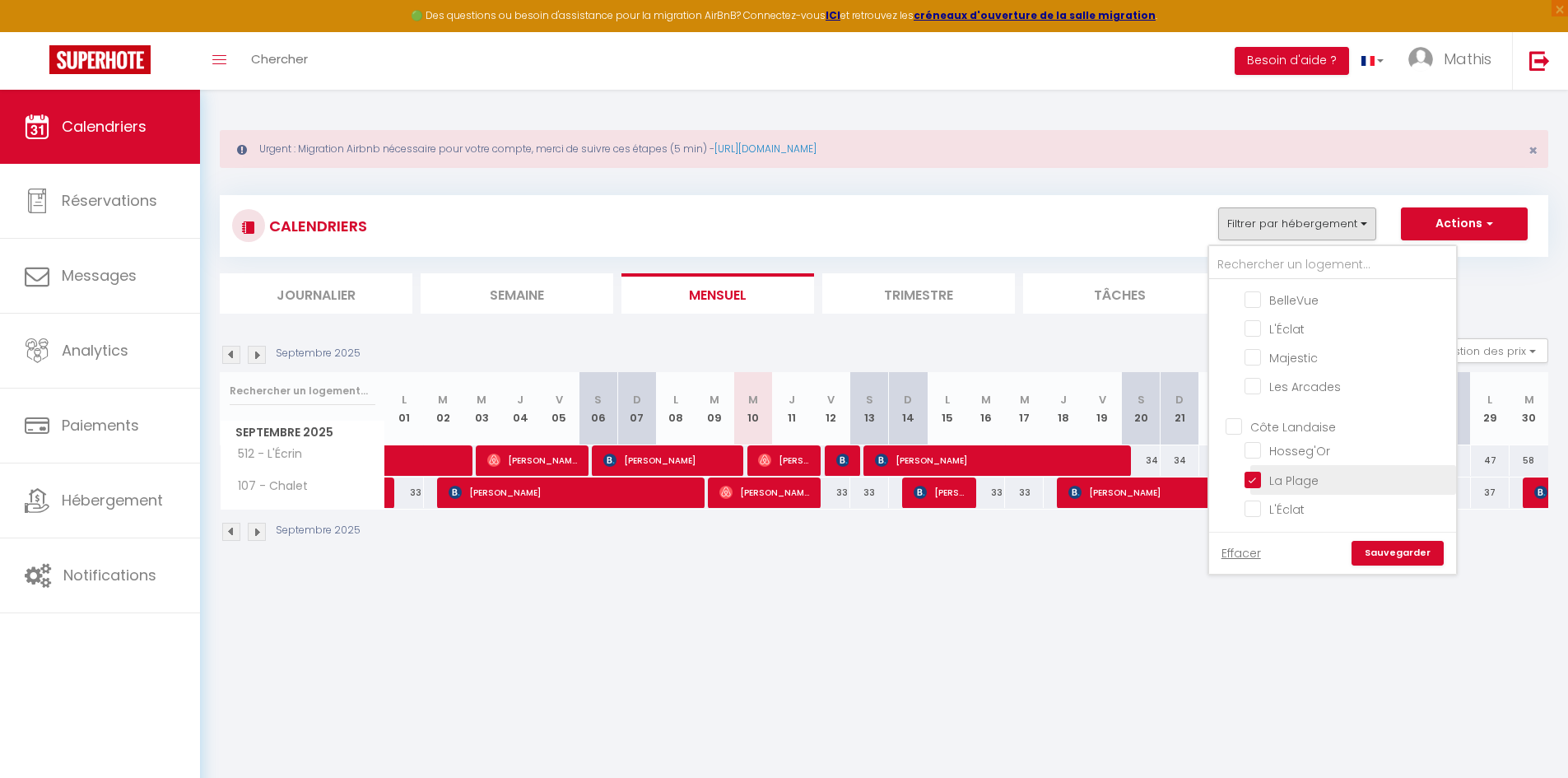
checkbox input "false"
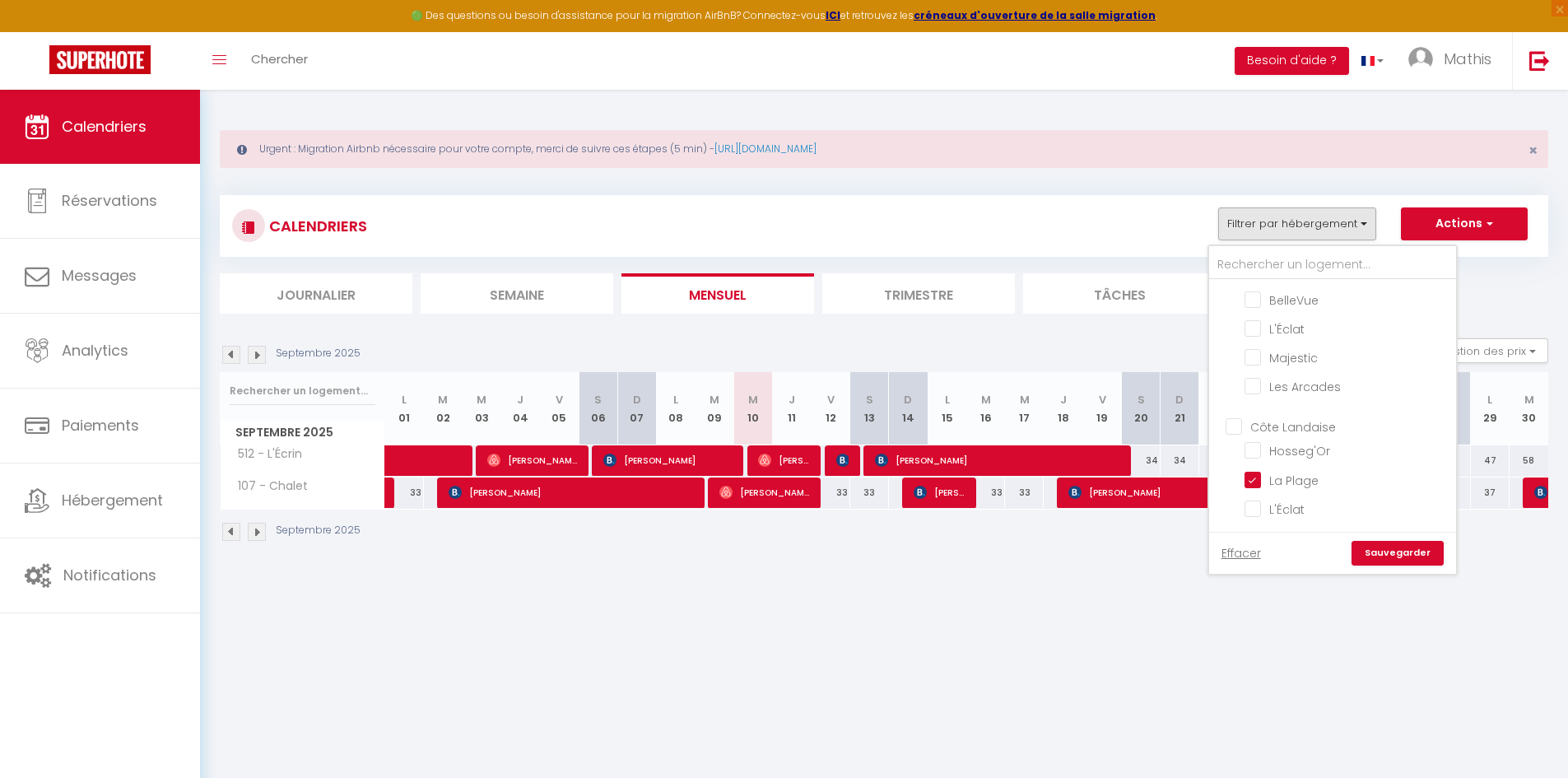
click at [1395, 564] on link "Sauvegarder" at bounding box center [1397, 553] width 92 height 25
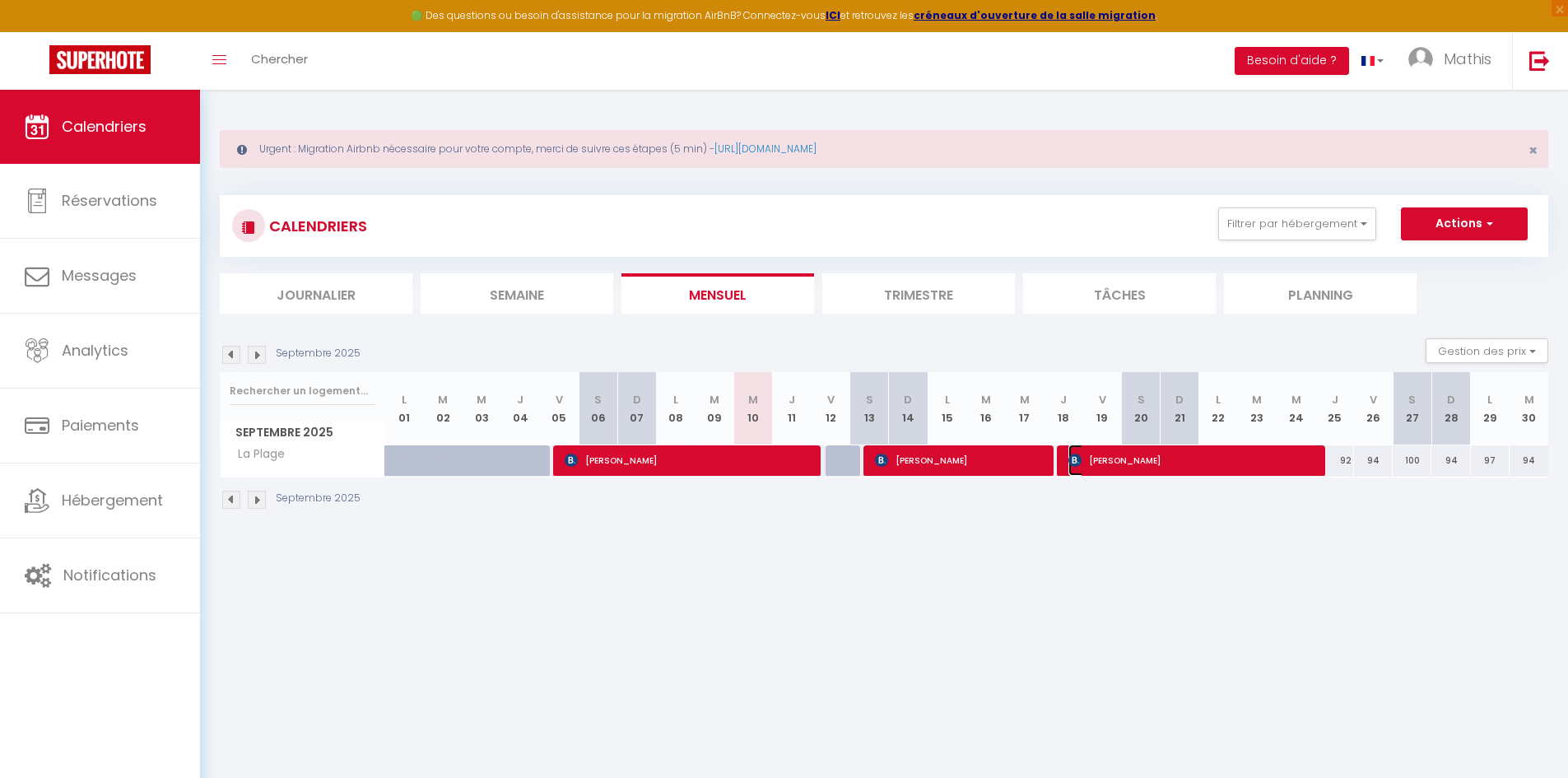
click at [1111, 460] on span "[PERSON_NAME]" at bounding box center [1191, 460] width 246 height 31
select select "OK"
select select "KO"
select select "0"
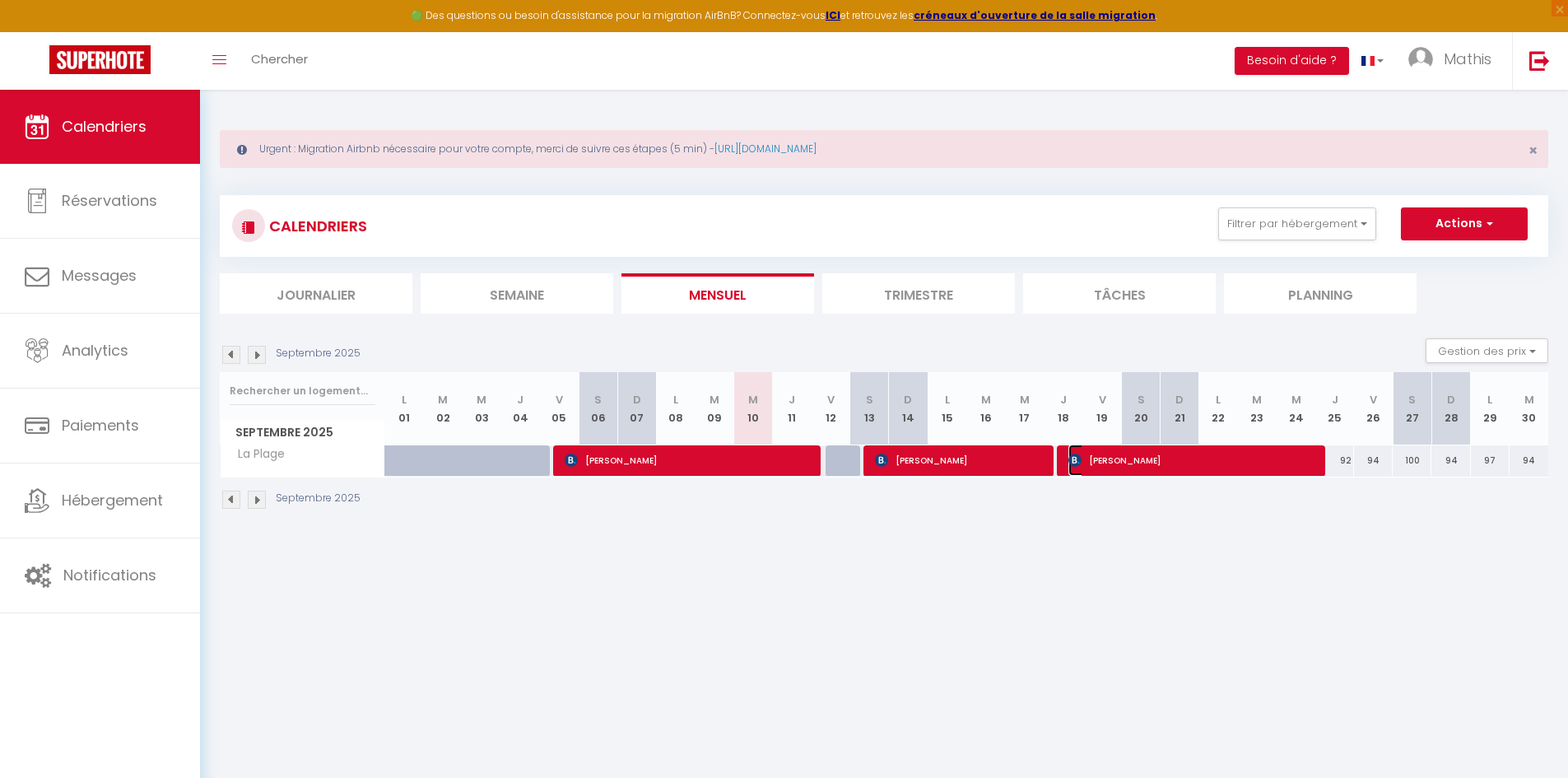
select select "1"
select select
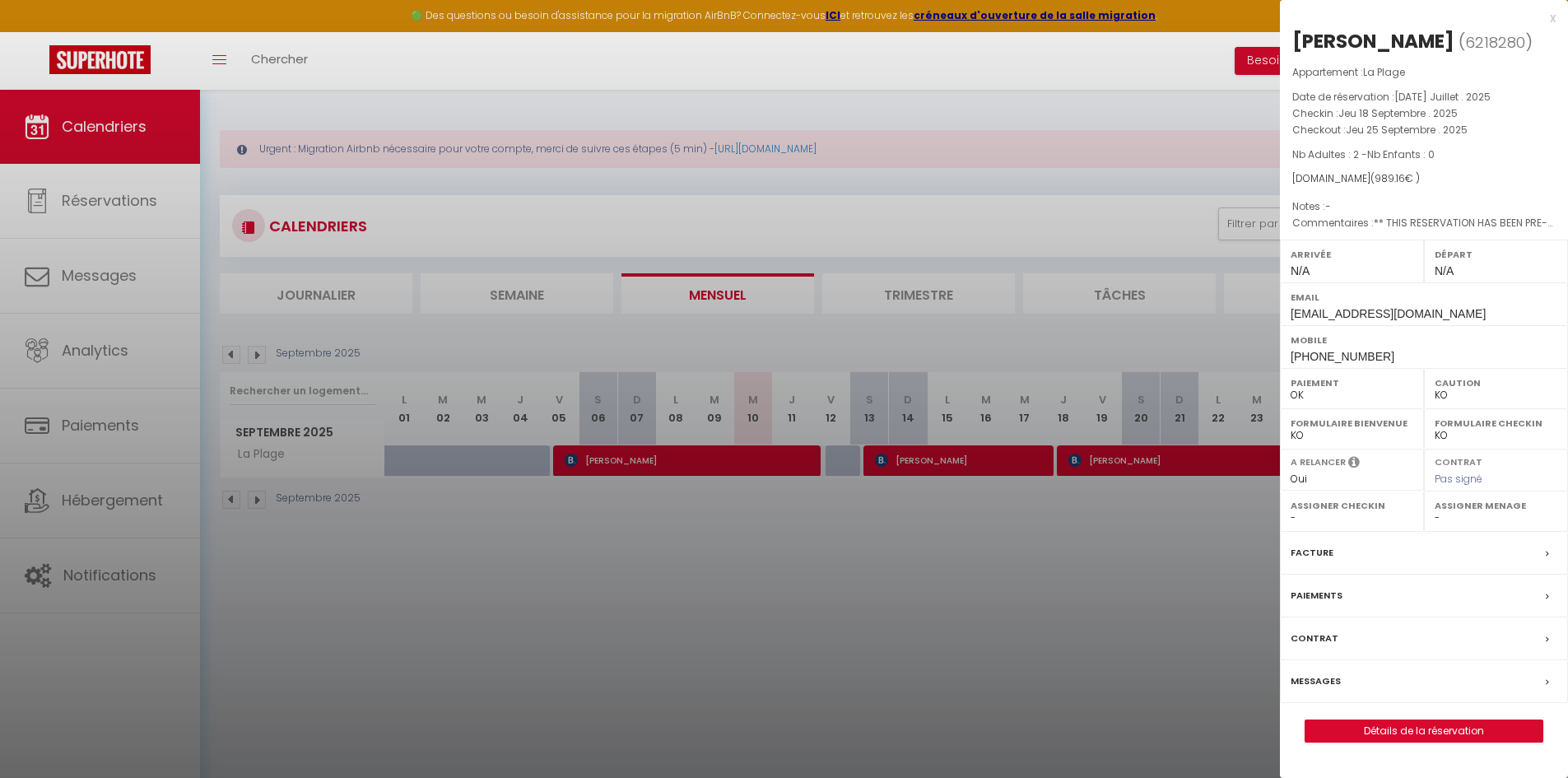
click at [935, 549] on div at bounding box center [784, 389] width 1568 height 778
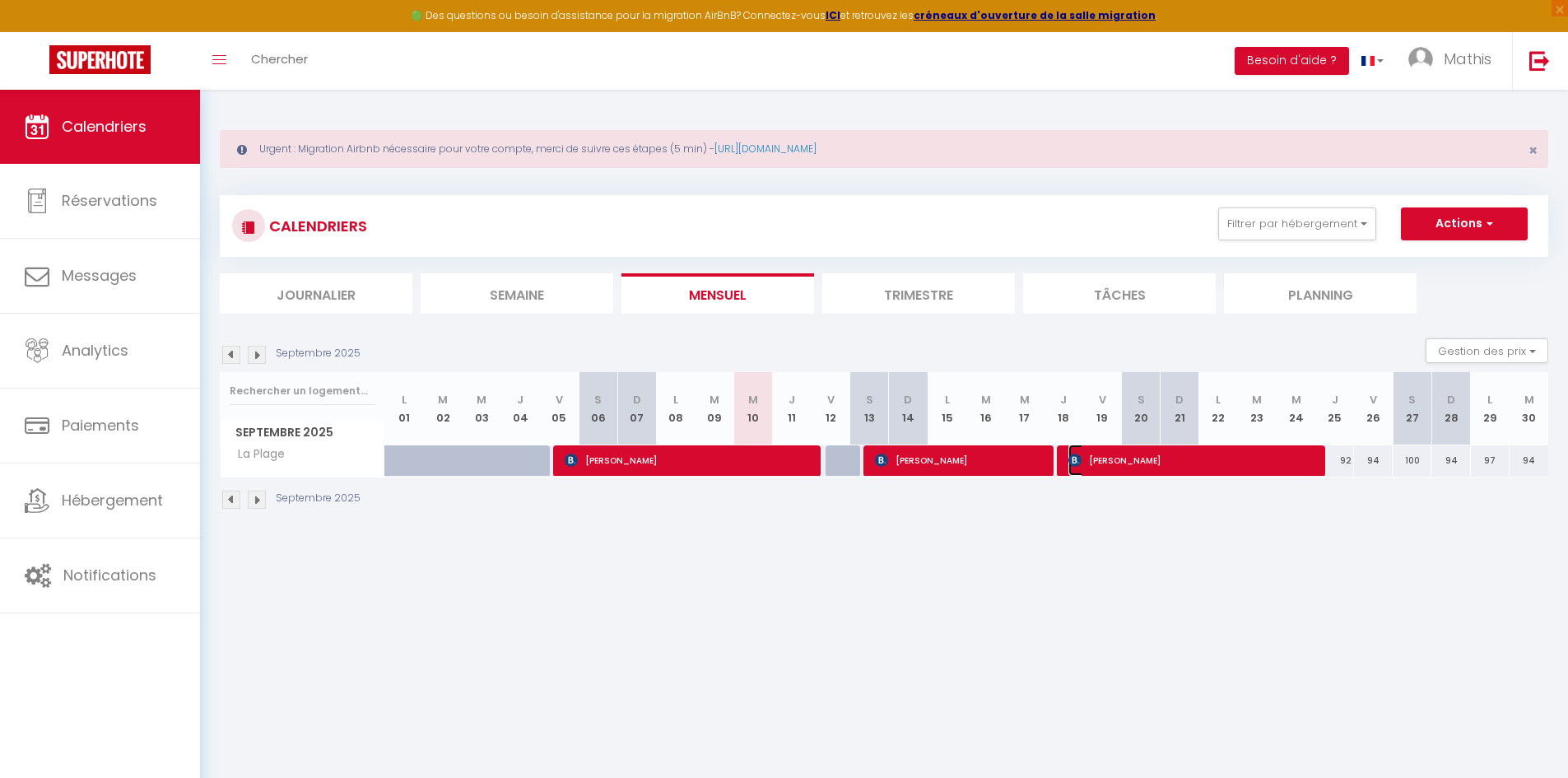
click at [1086, 462] on span "[PERSON_NAME]" at bounding box center [1191, 460] width 246 height 31
